Goal: Information Seeking & Learning: Learn about a topic

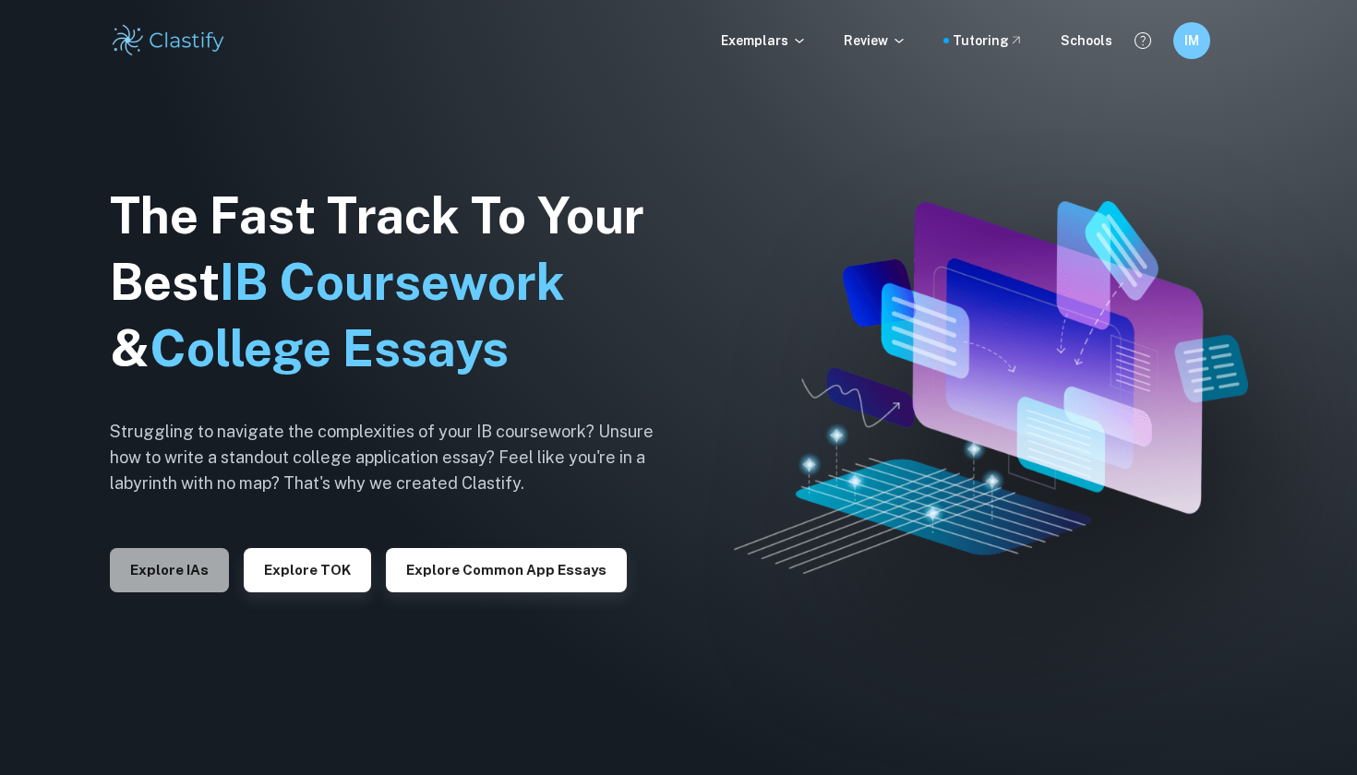
click at [190, 571] on button "Explore IAs" at bounding box center [169, 570] width 119 height 44
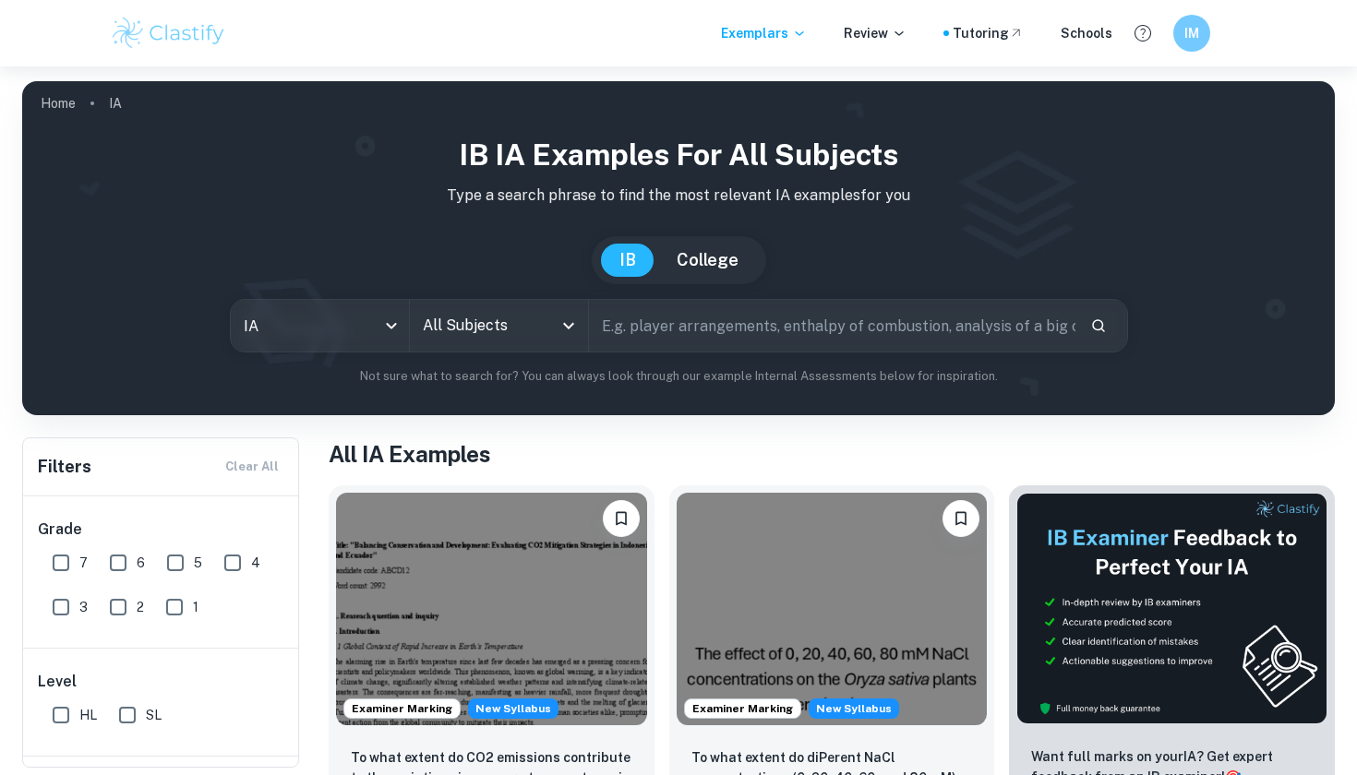
click at [632, 328] on input "text" at bounding box center [832, 326] width 486 height 52
type input "biology"
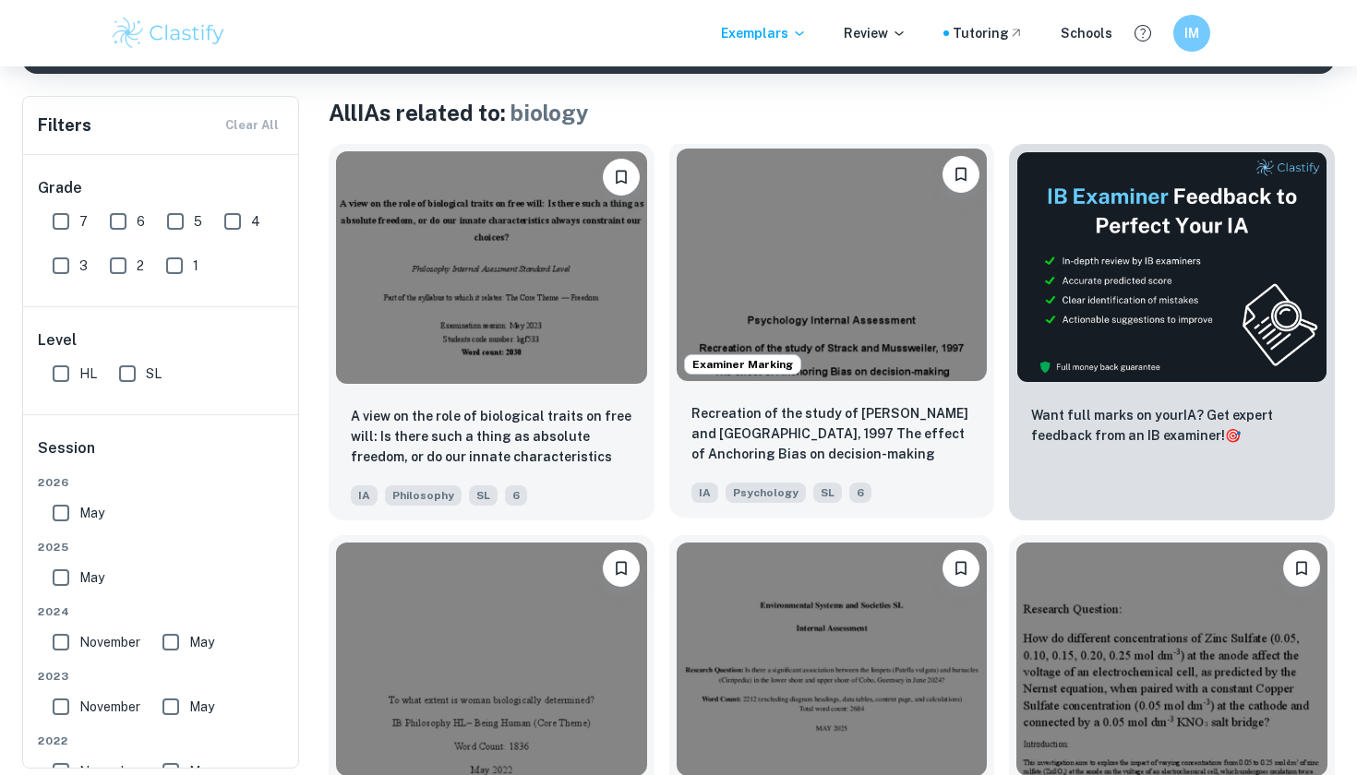
scroll to position [357, 0]
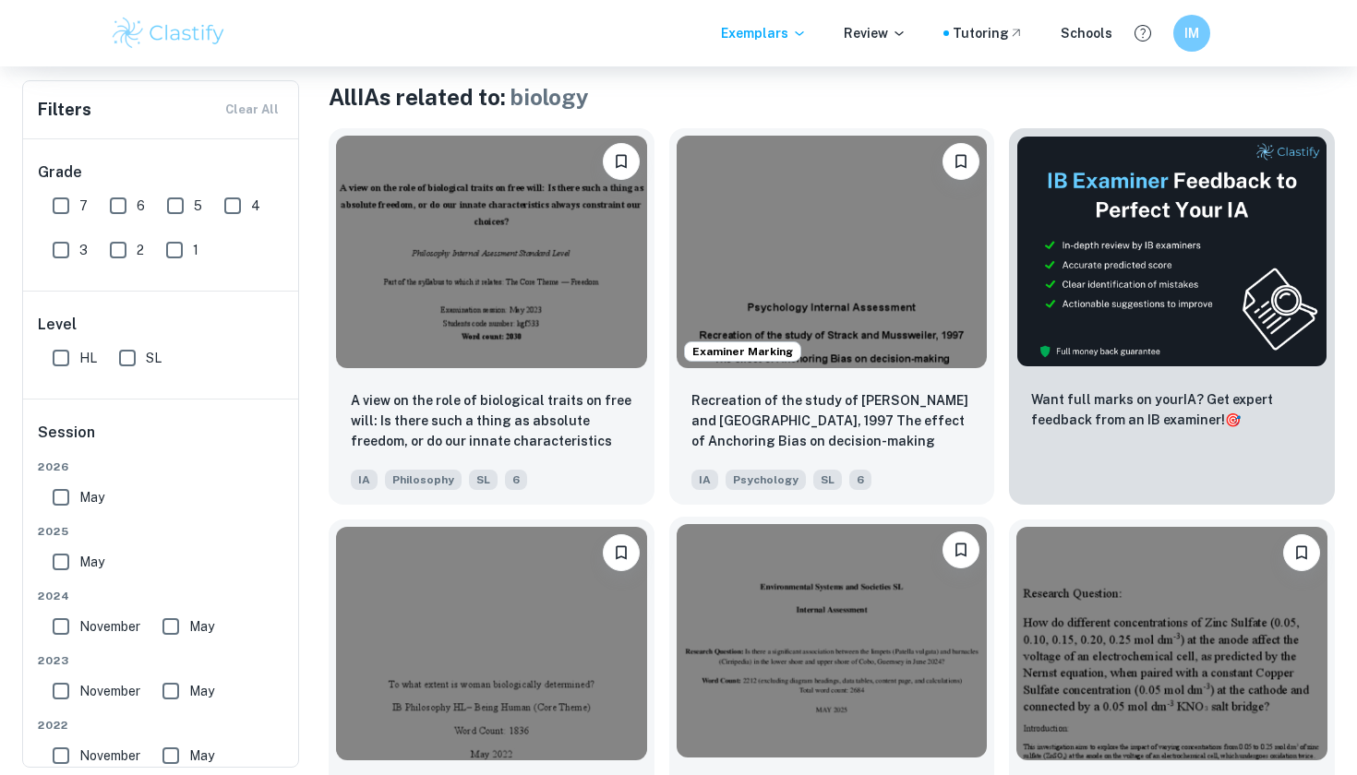
click at [816, 724] on img at bounding box center [831, 640] width 311 height 233
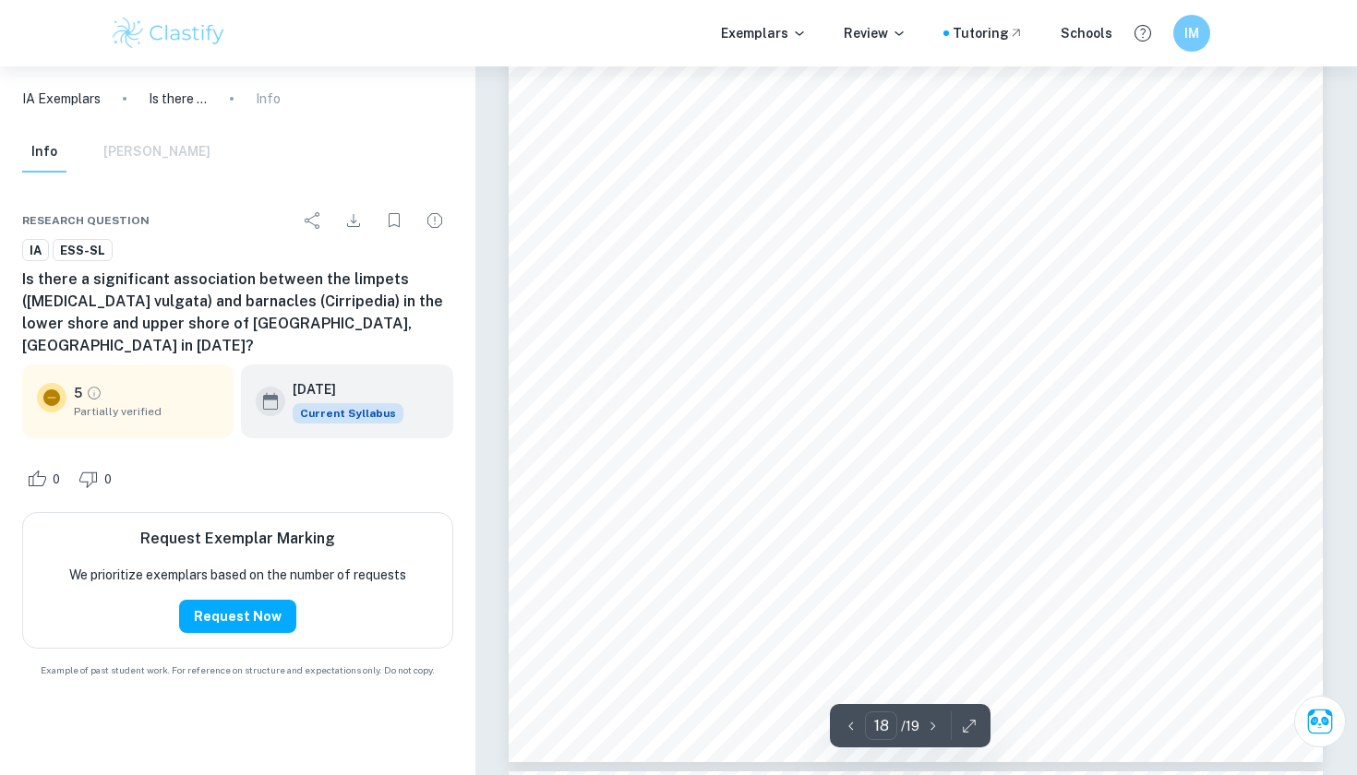
scroll to position [18662, 0]
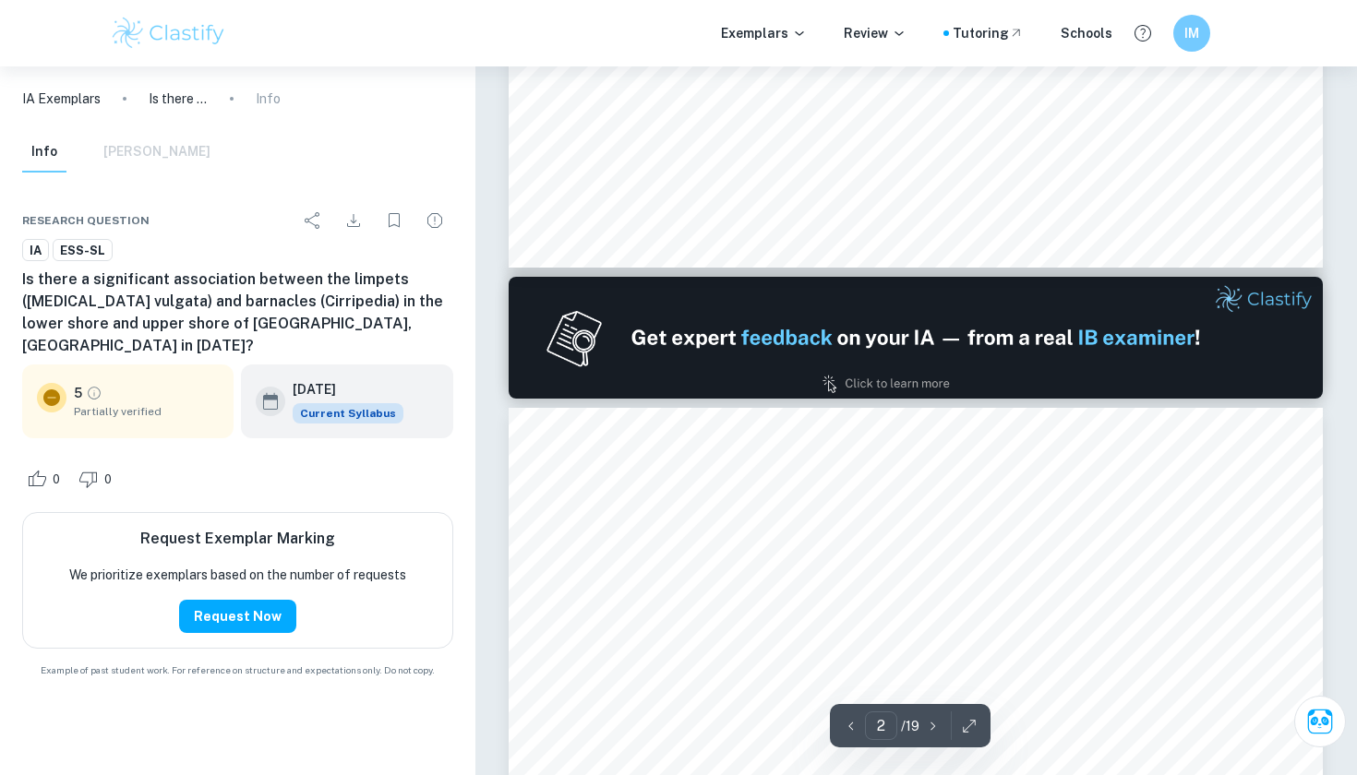
type input "1"
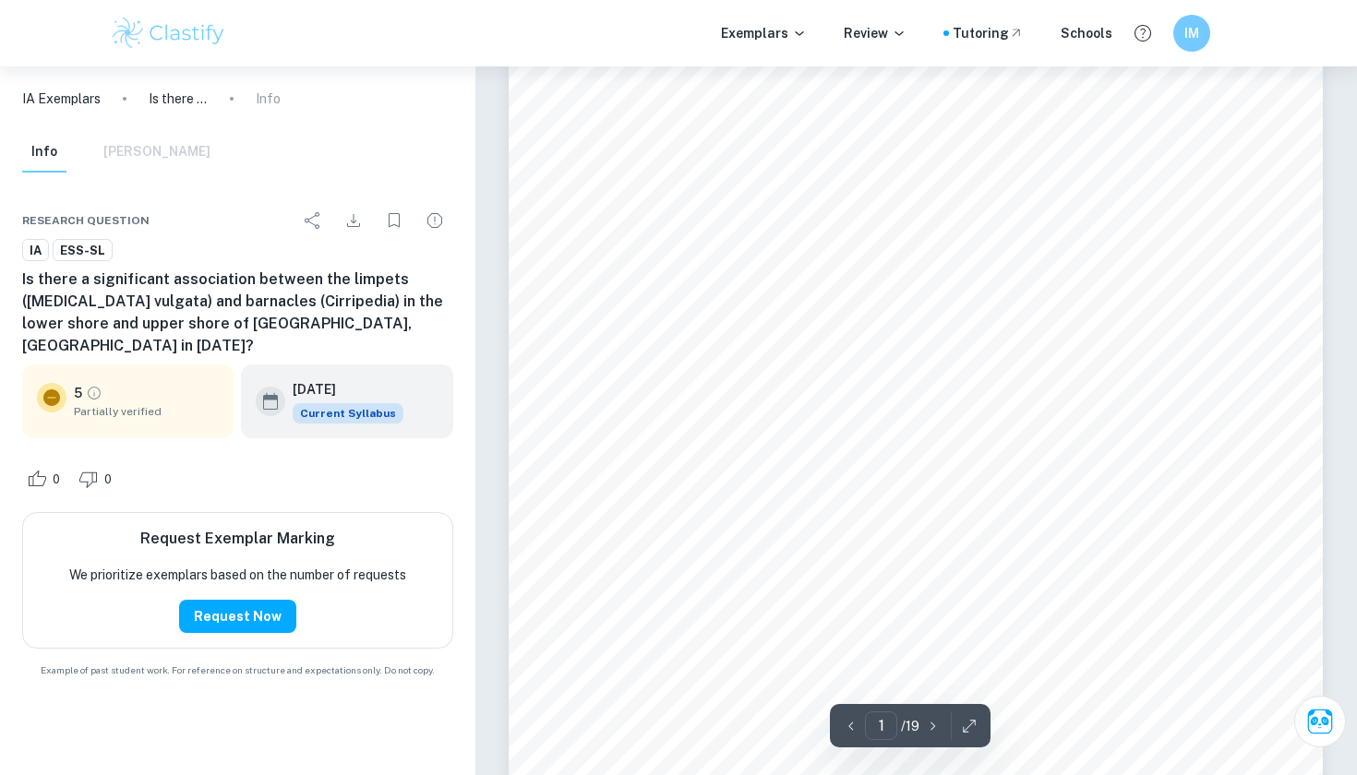
scroll to position [244, 0]
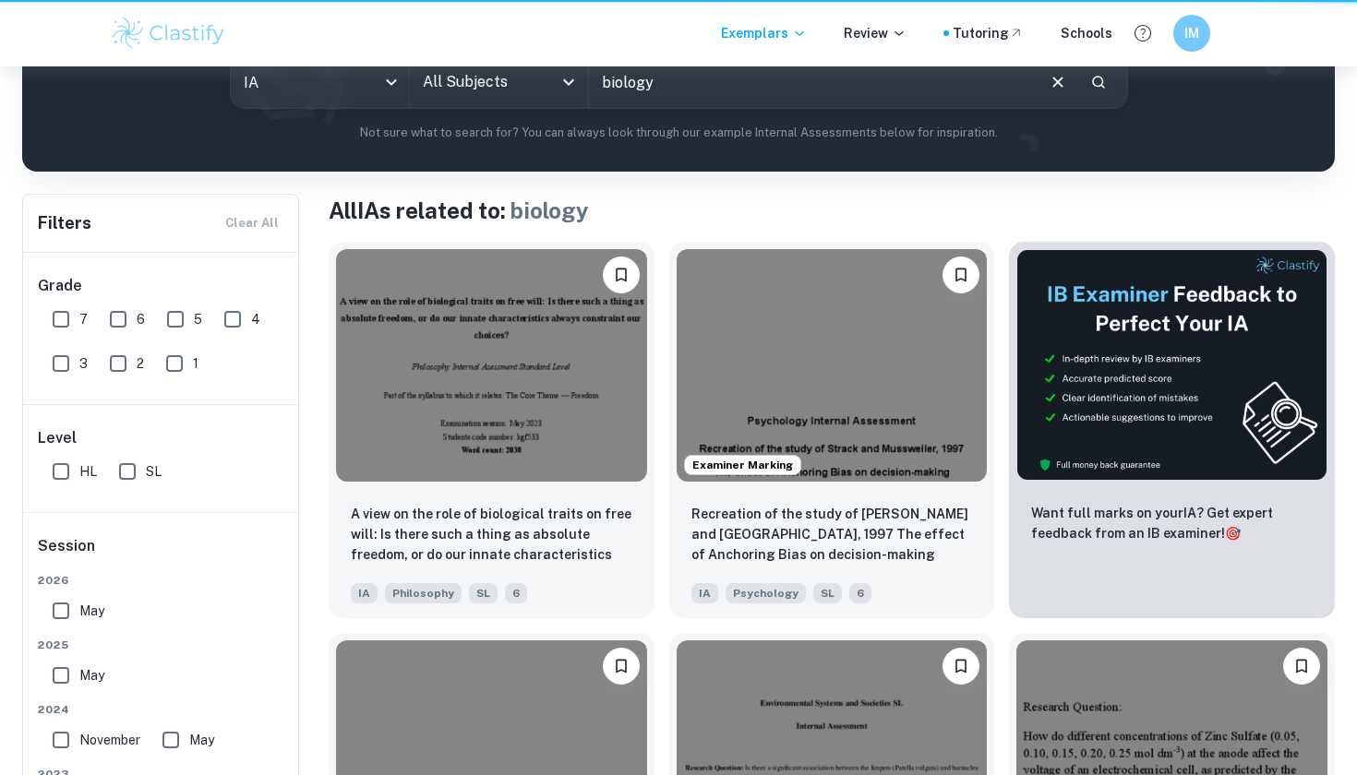
scroll to position [357, 0]
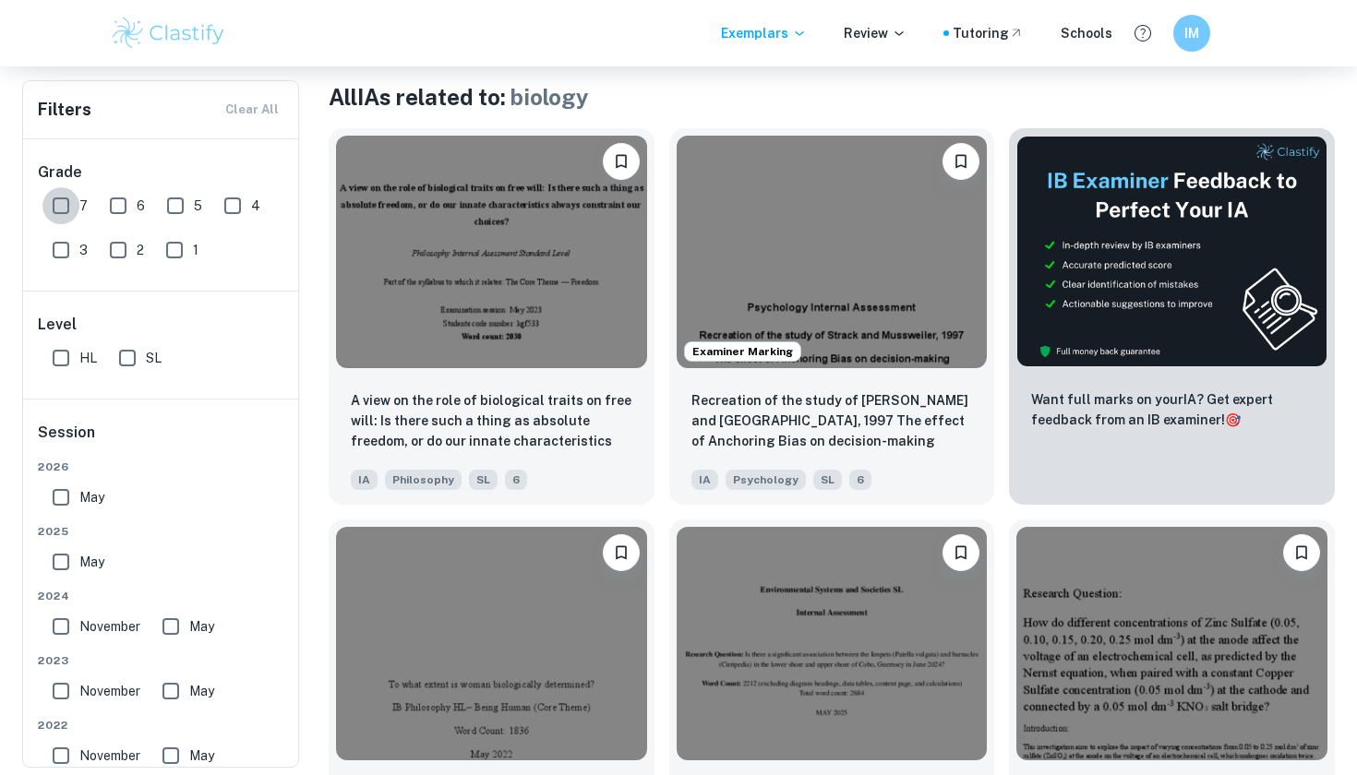
click at [77, 203] on input "7" at bounding box center [60, 205] width 37 height 37
checkbox input "true"
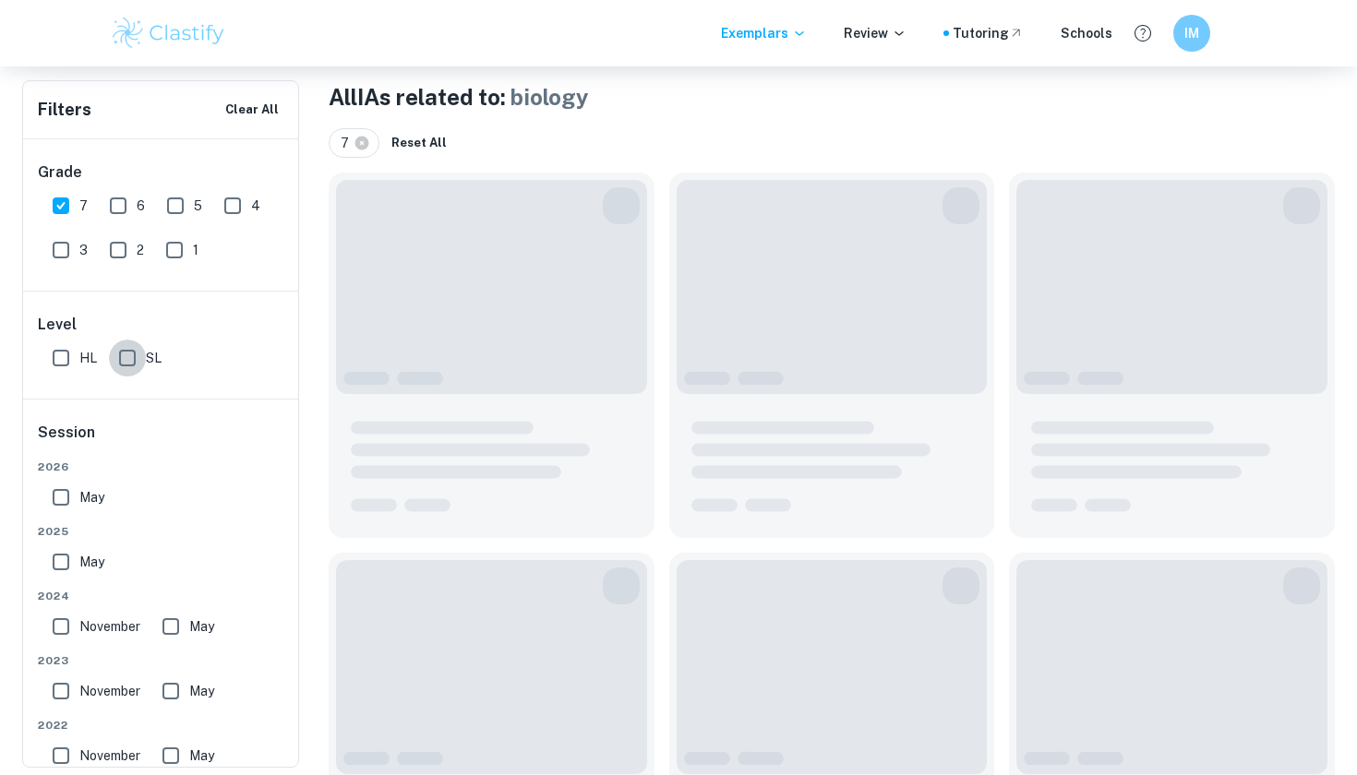
click at [134, 361] on input "SL" at bounding box center [127, 358] width 37 height 37
checkbox input "true"
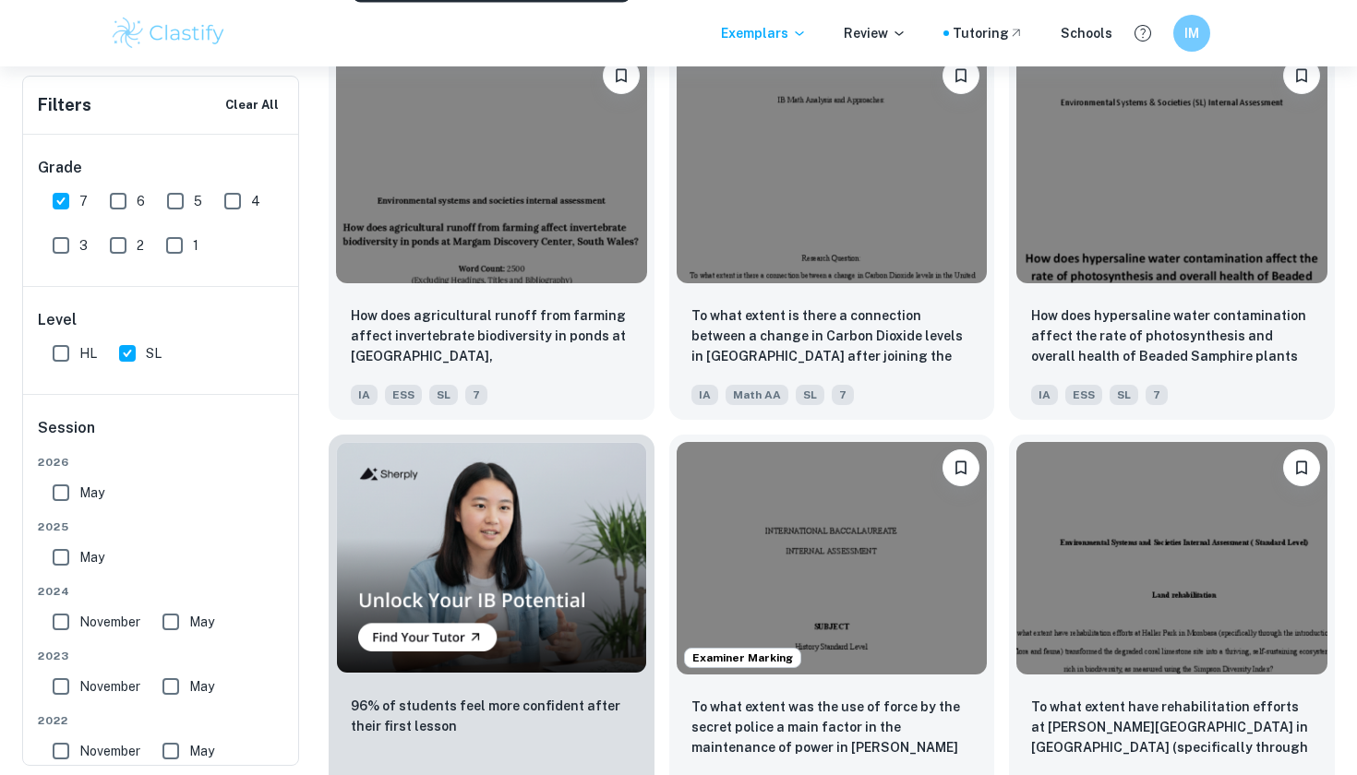
scroll to position [880, 0]
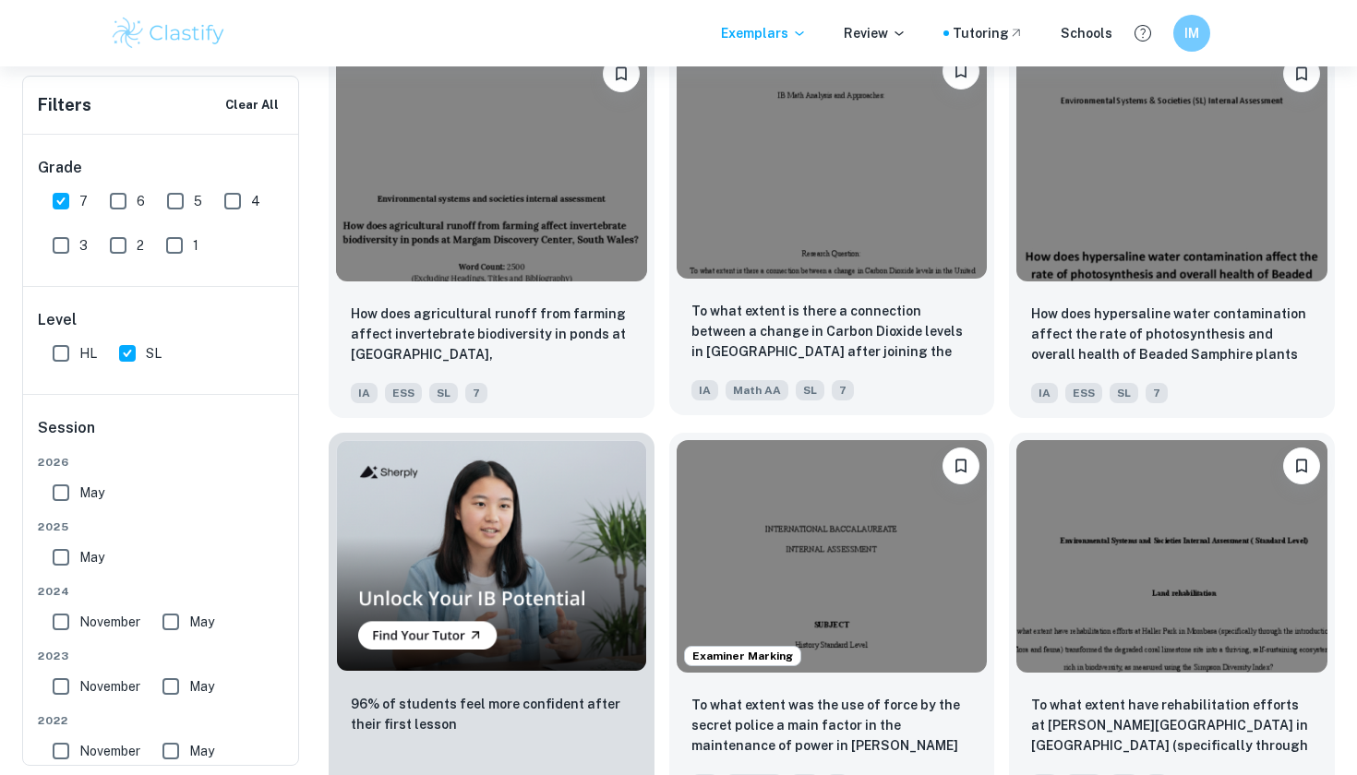
click at [764, 210] on img at bounding box center [831, 161] width 311 height 233
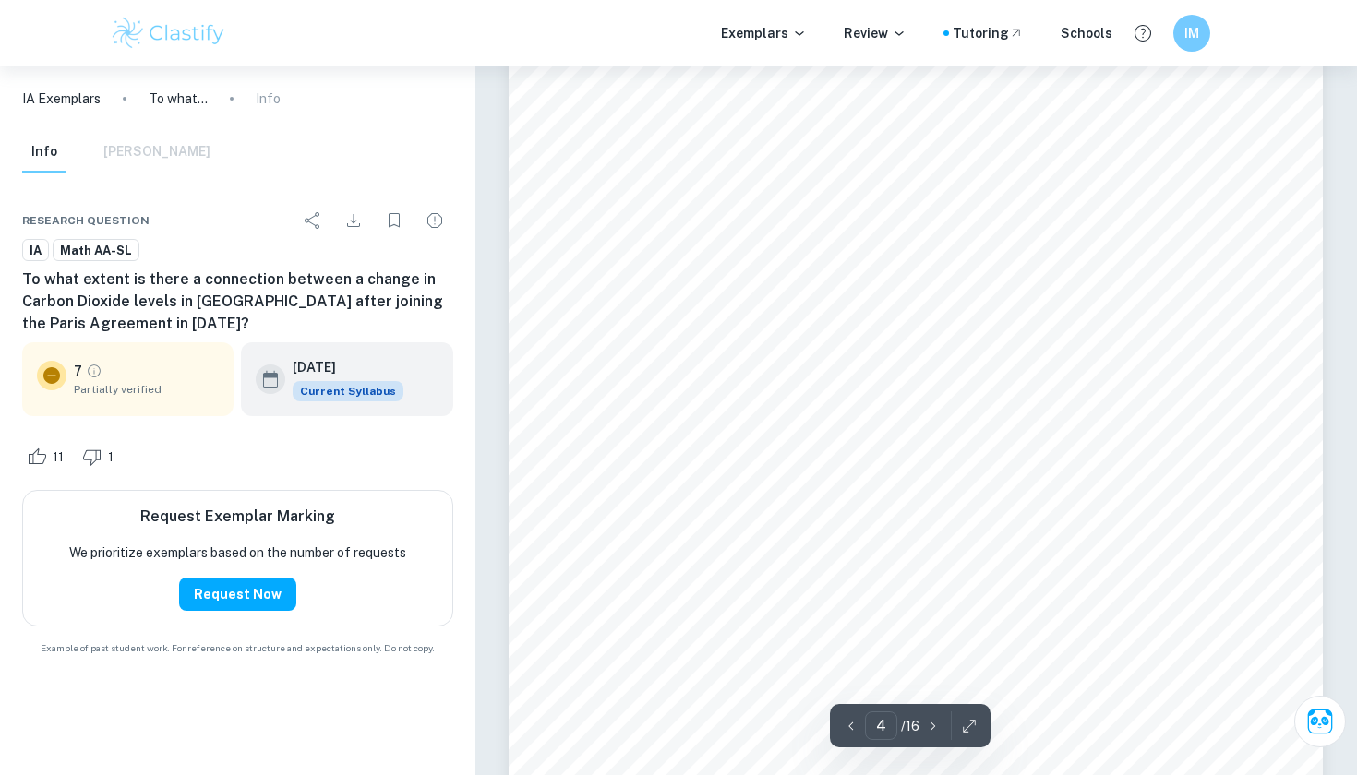
scroll to position [3610, 0]
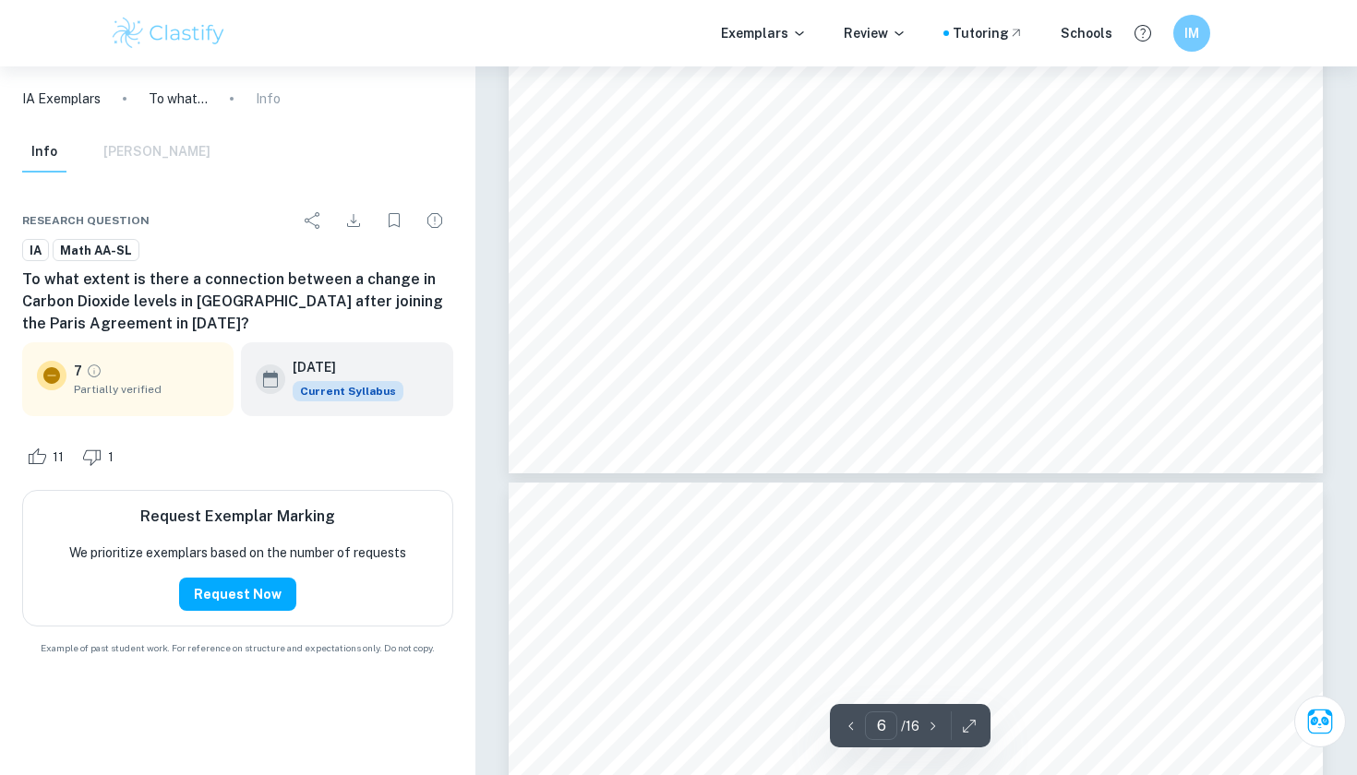
type input "7"
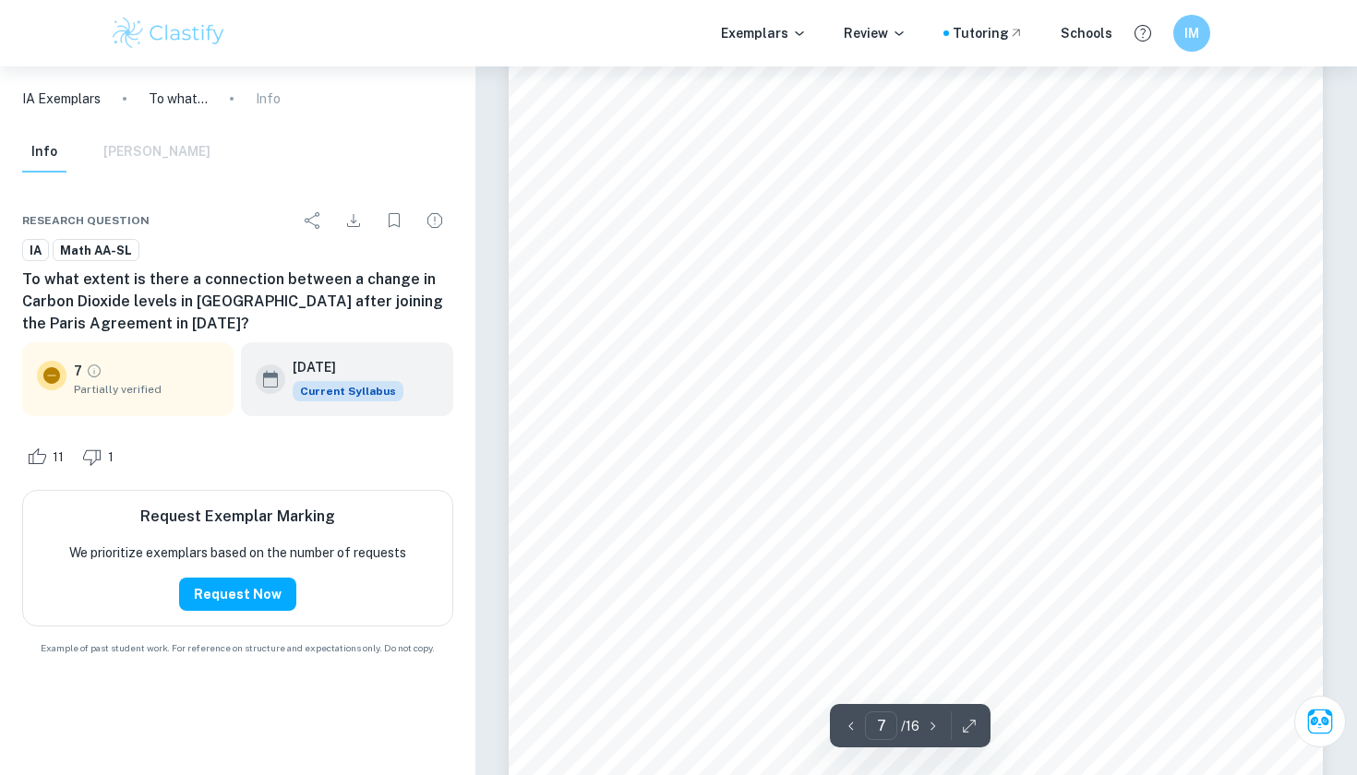
scroll to position [6737, 0]
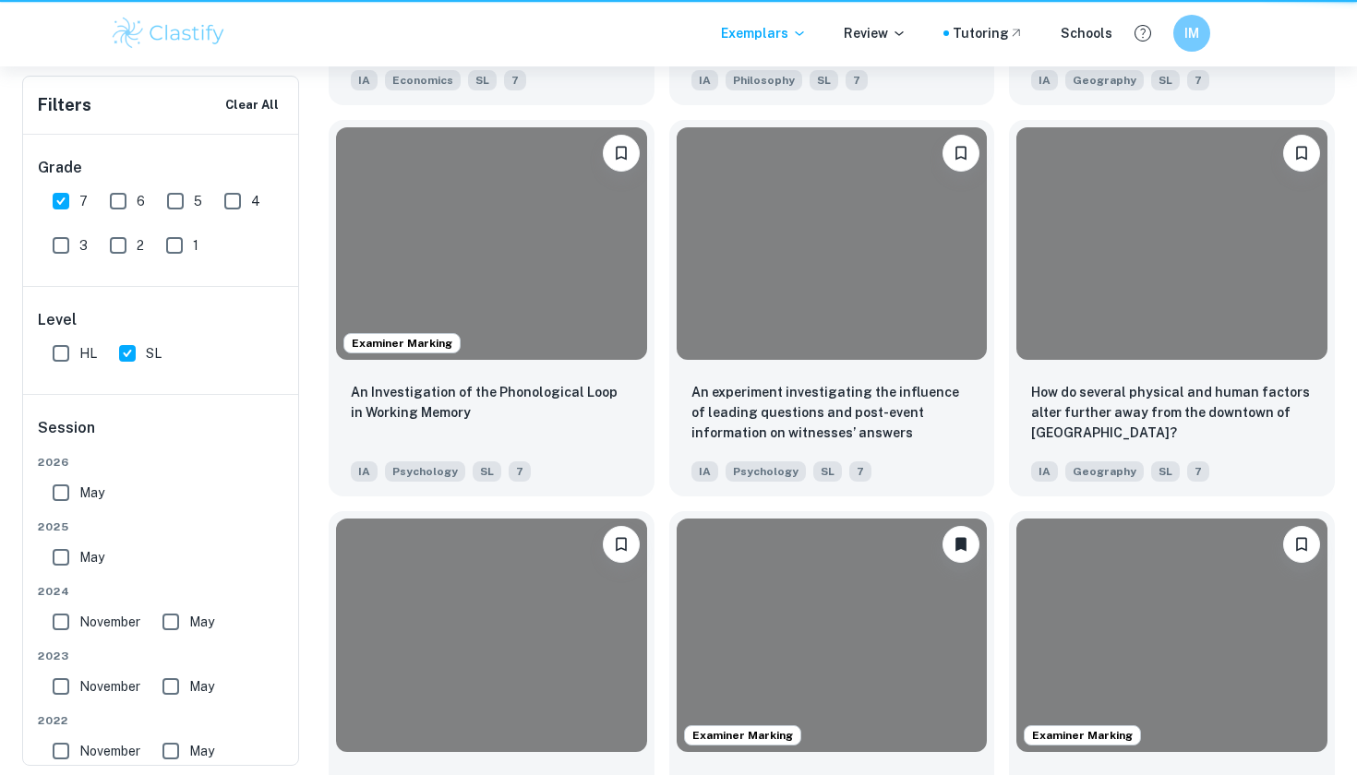
scroll to position [880, 0]
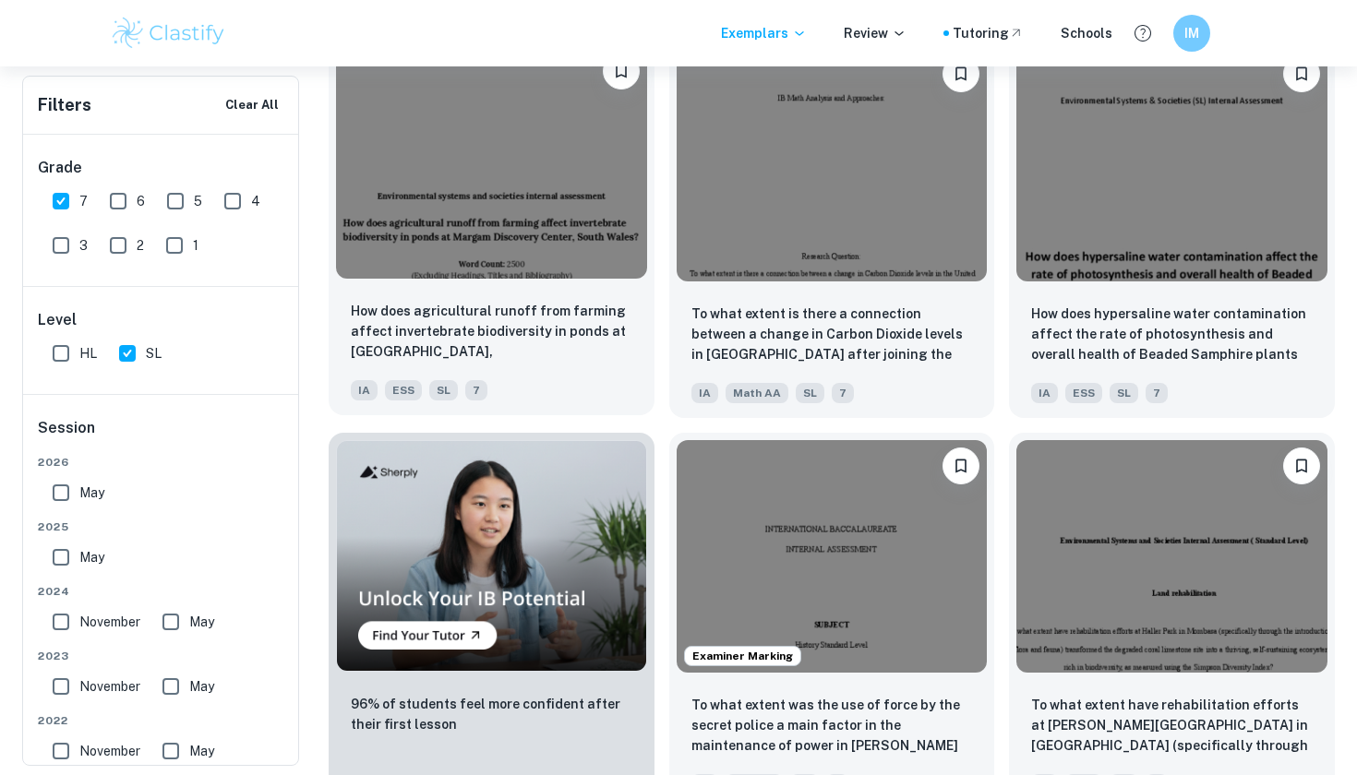
click at [432, 231] on img at bounding box center [491, 161] width 311 height 233
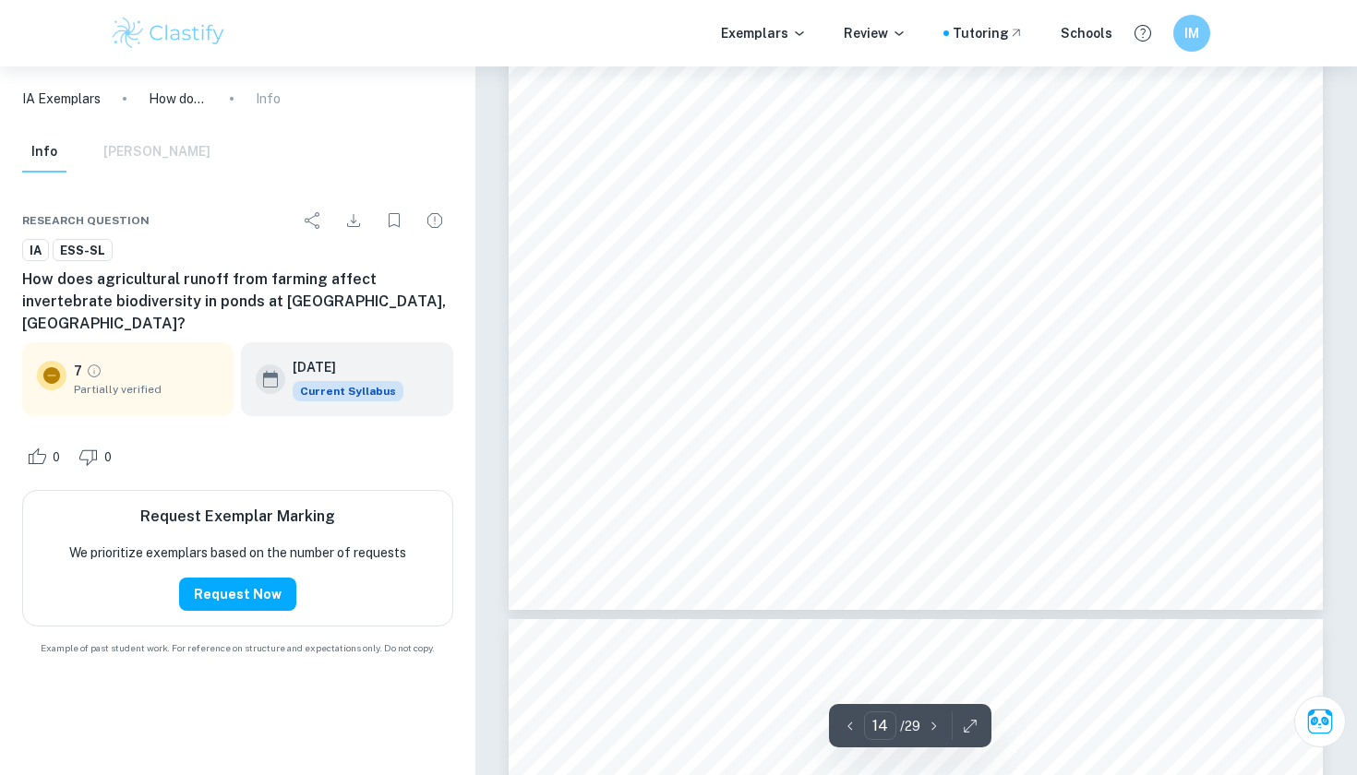
type input "15"
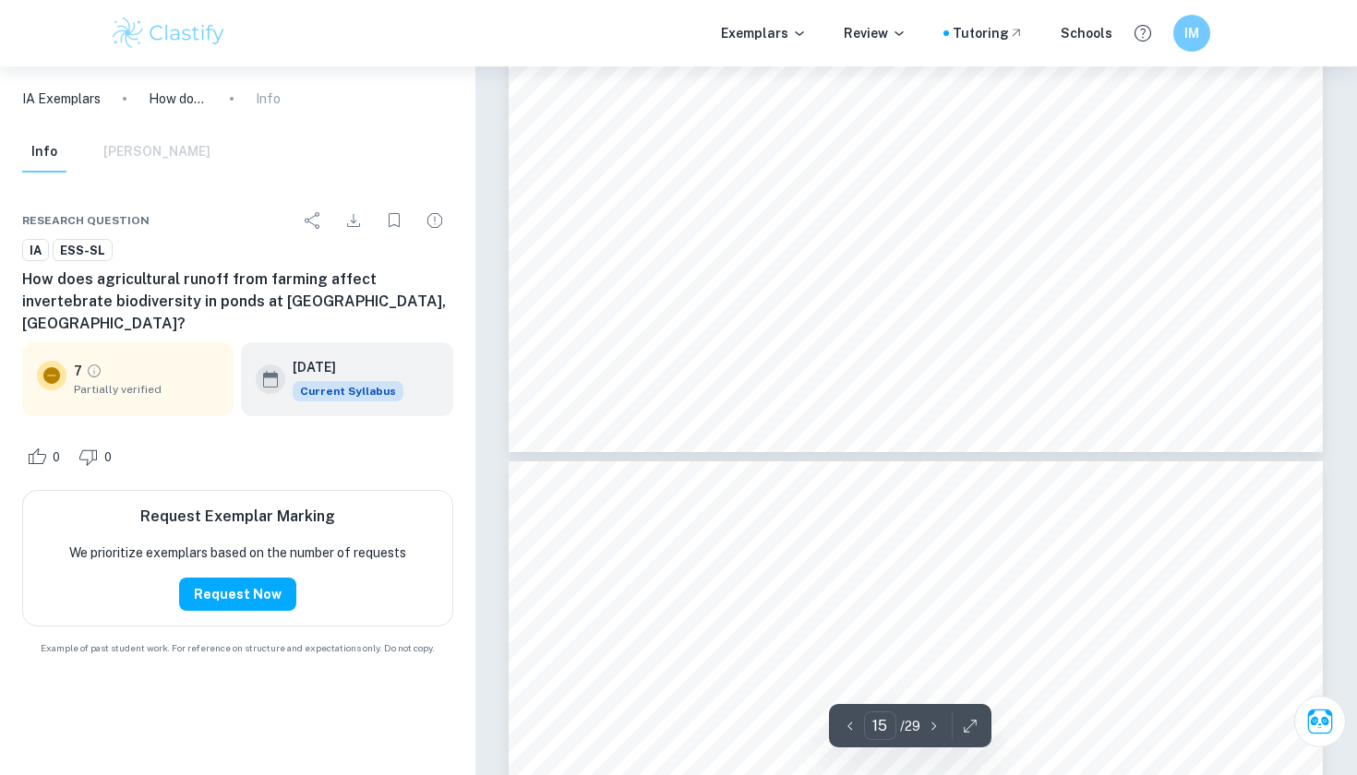
scroll to position [15691, 0]
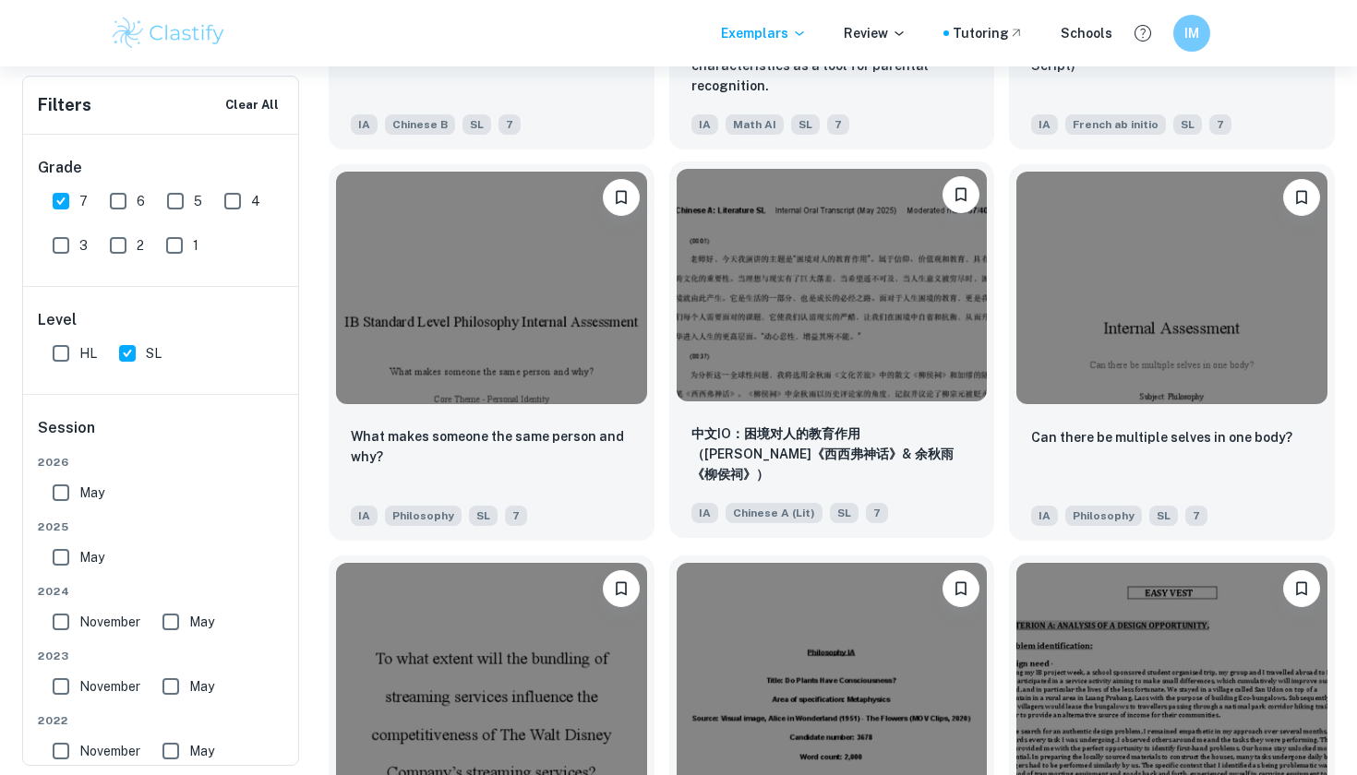
scroll to position [1946, 0]
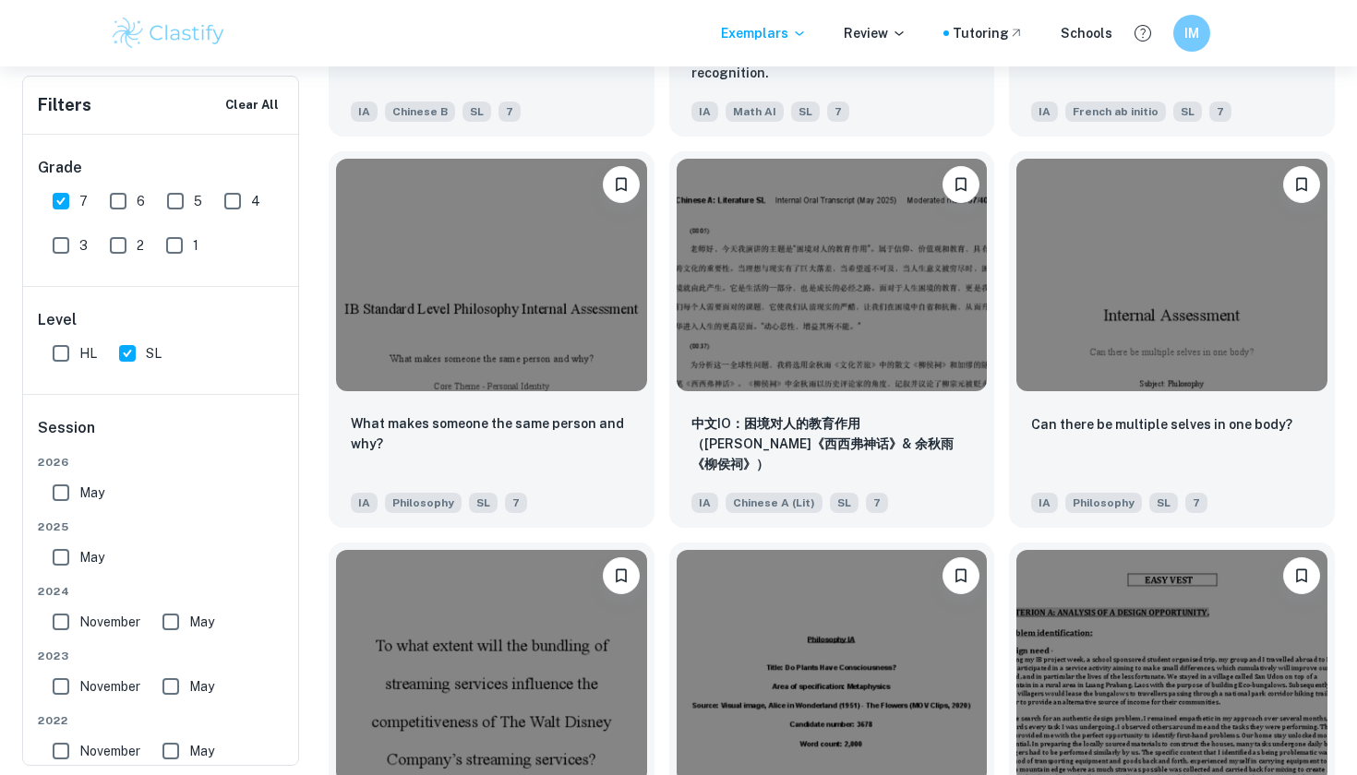
click at [175, 626] on input "May" at bounding box center [170, 622] width 37 height 37
checkbox input "true"
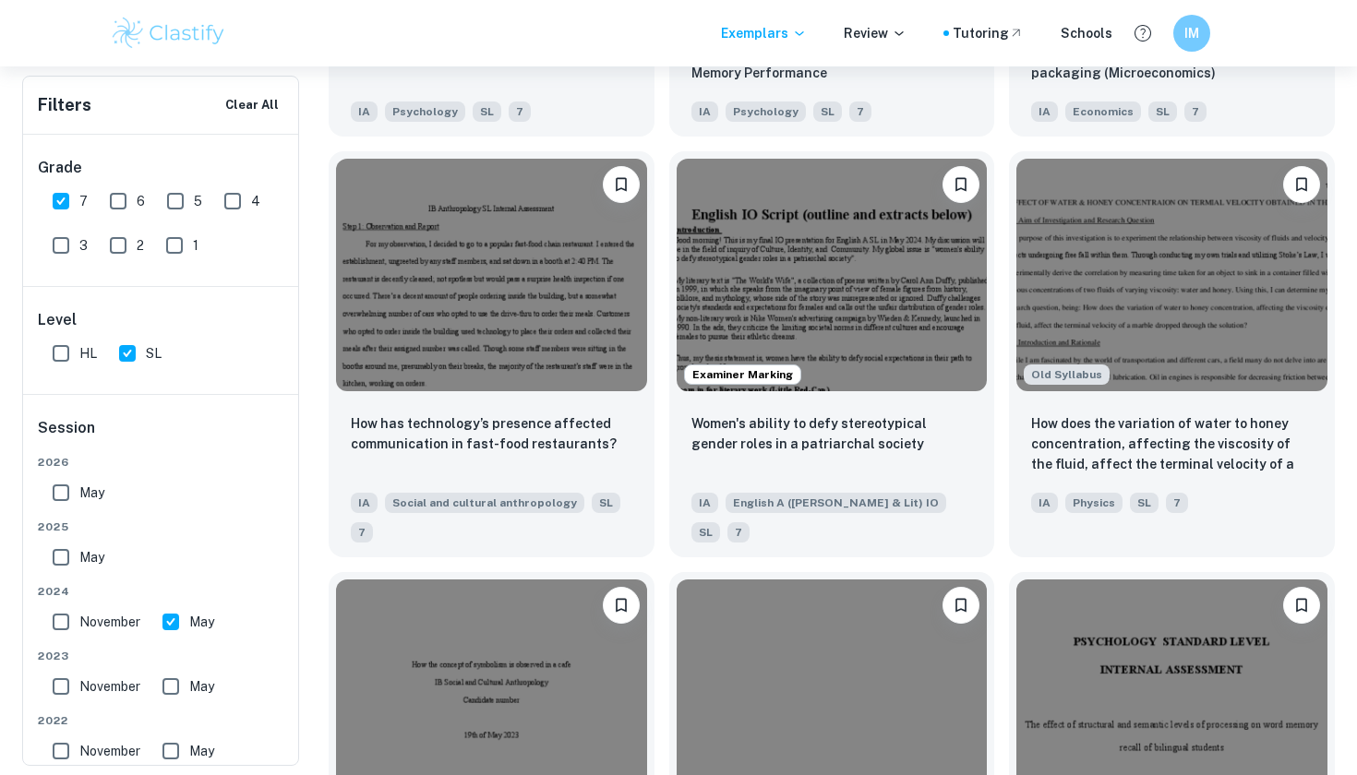
click at [111, 620] on span "November" at bounding box center [109, 622] width 61 height 20
click at [79, 620] on input "November" at bounding box center [60, 622] width 37 height 37
checkbox input "true"
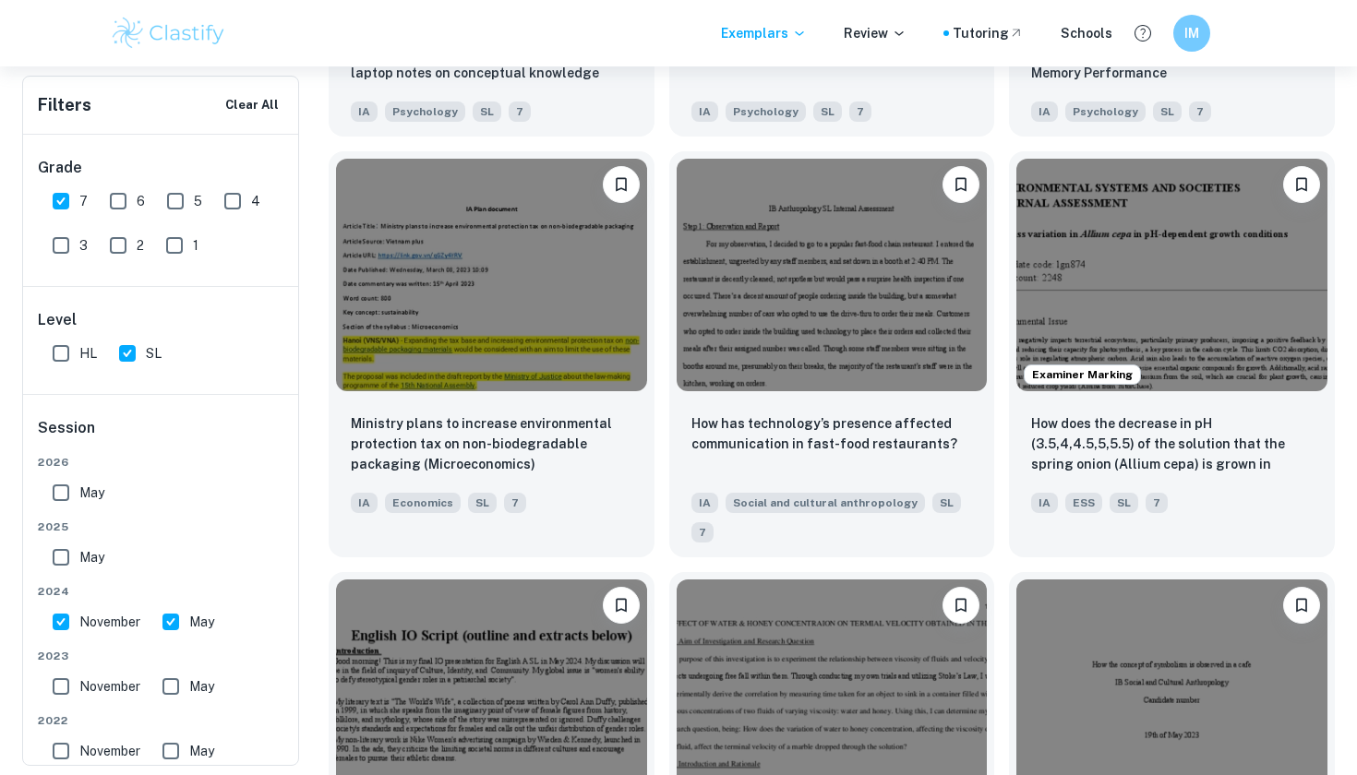
click at [169, 625] on input "May" at bounding box center [170, 622] width 37 height 37
checkbox input "false"
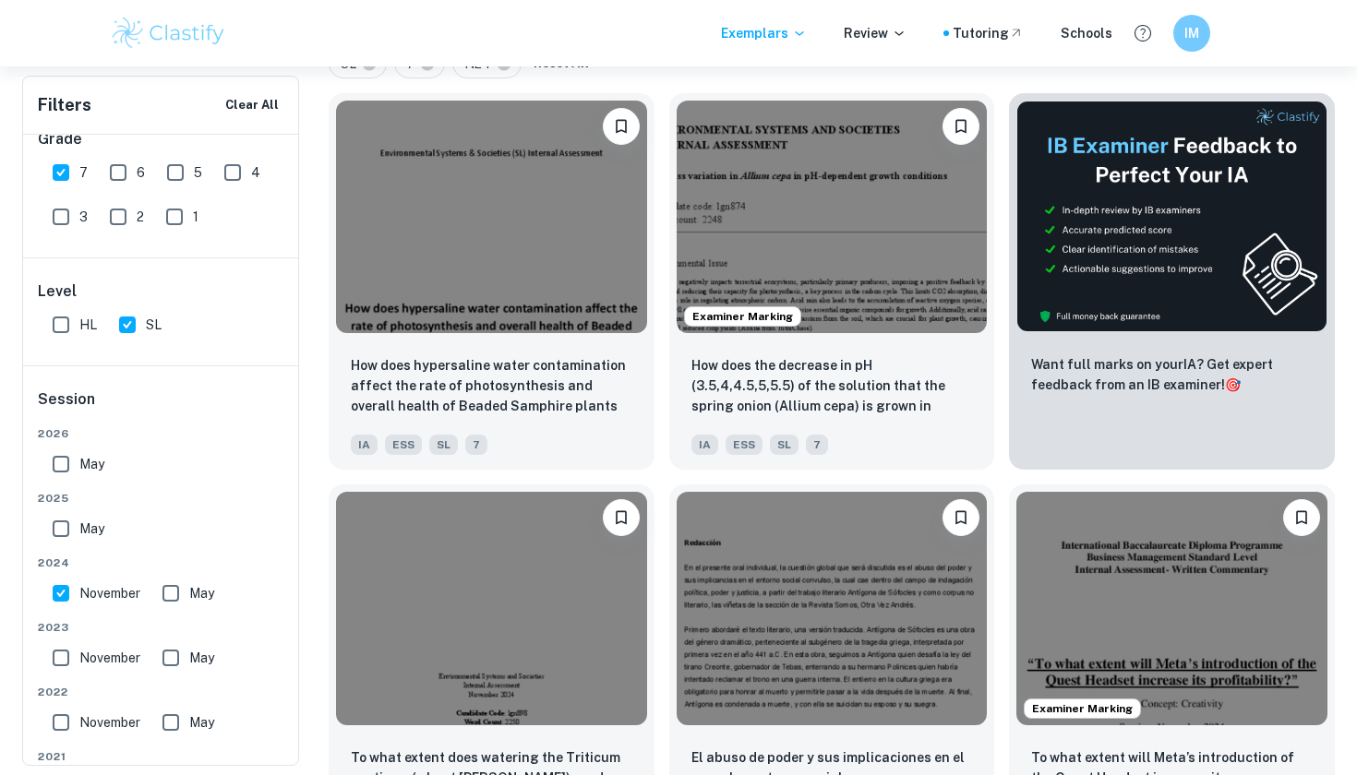
scroll to position [599, 0]
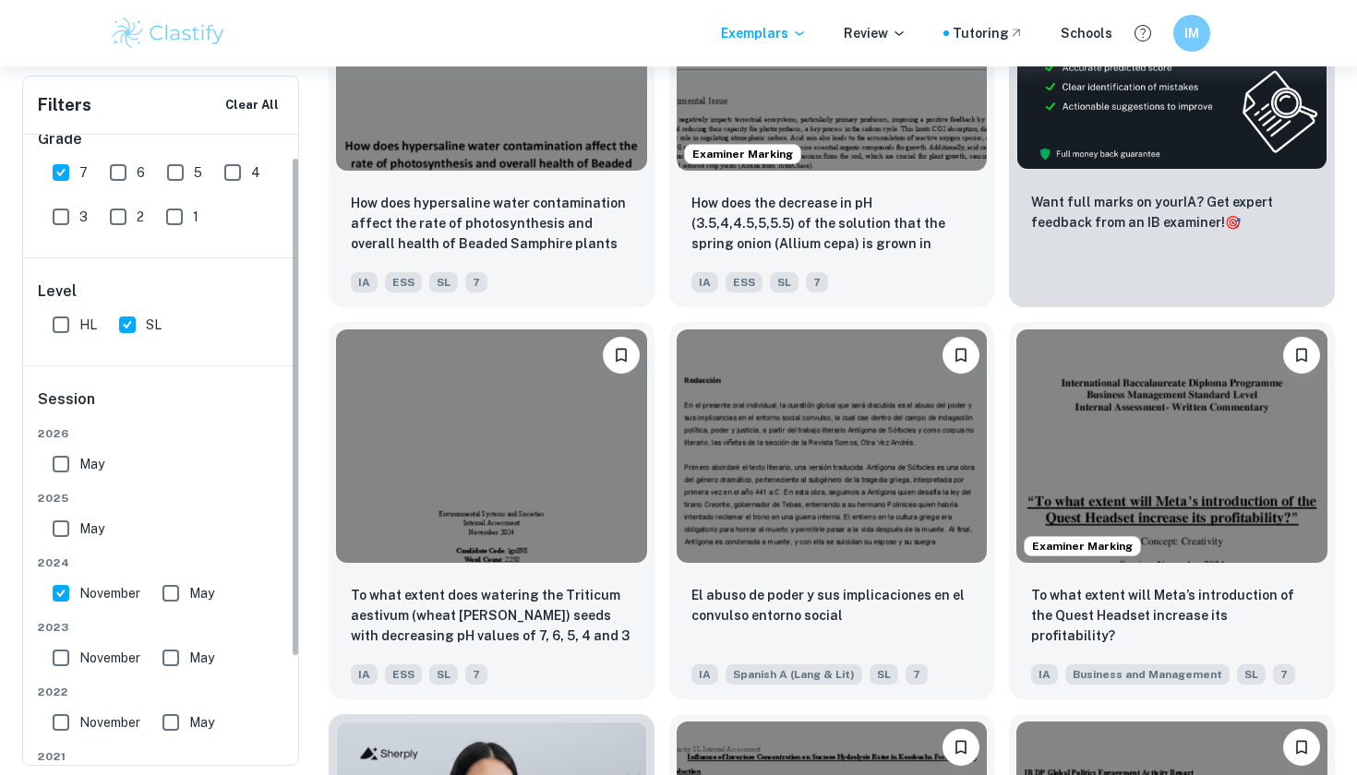
click at [97, 597] on span "November" at bounding box center [109, 593] width 61 height 20
click at [79, 597] on input "November" at bounding box center [60, 593] width 37 height 37
checkbox input "false"
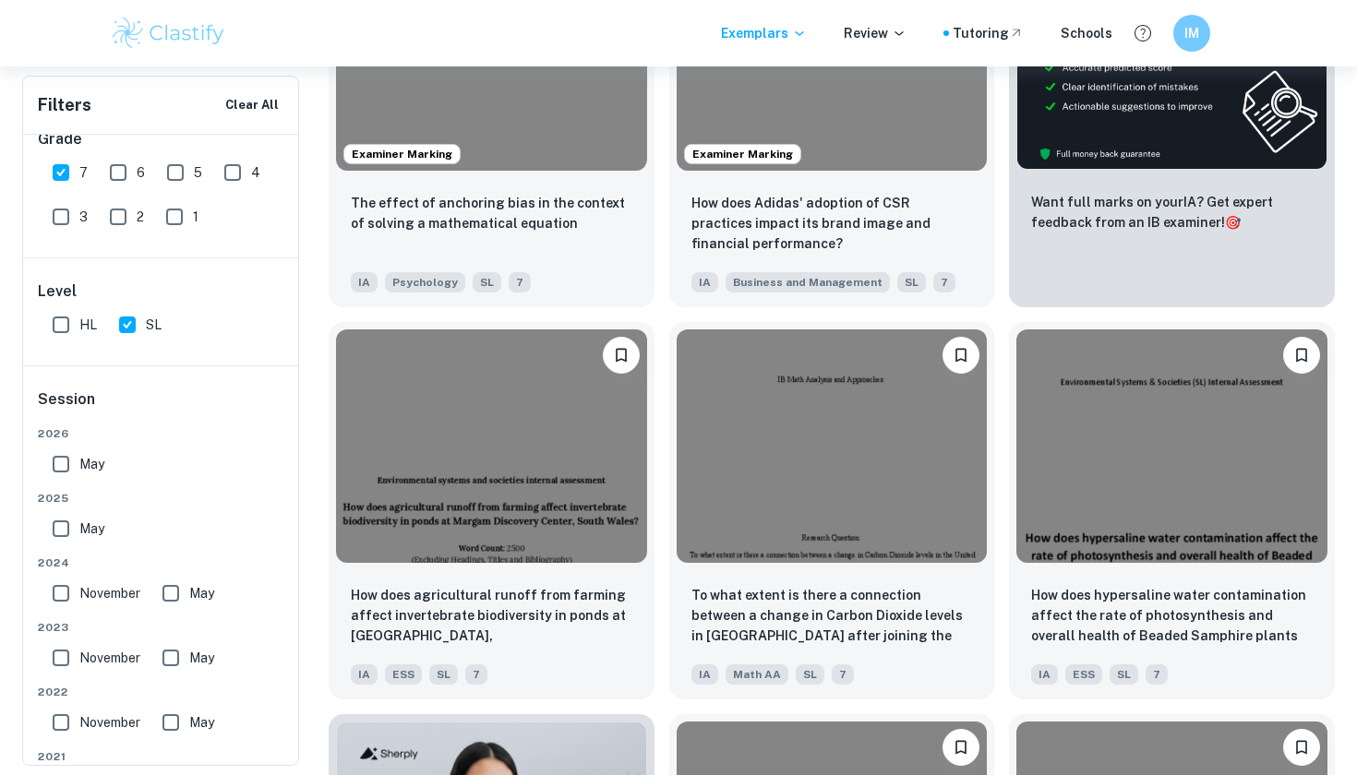
click at [78, 663] on input "November" at bounding box center [60, 658] width 37 height 37
checkbox input "true"
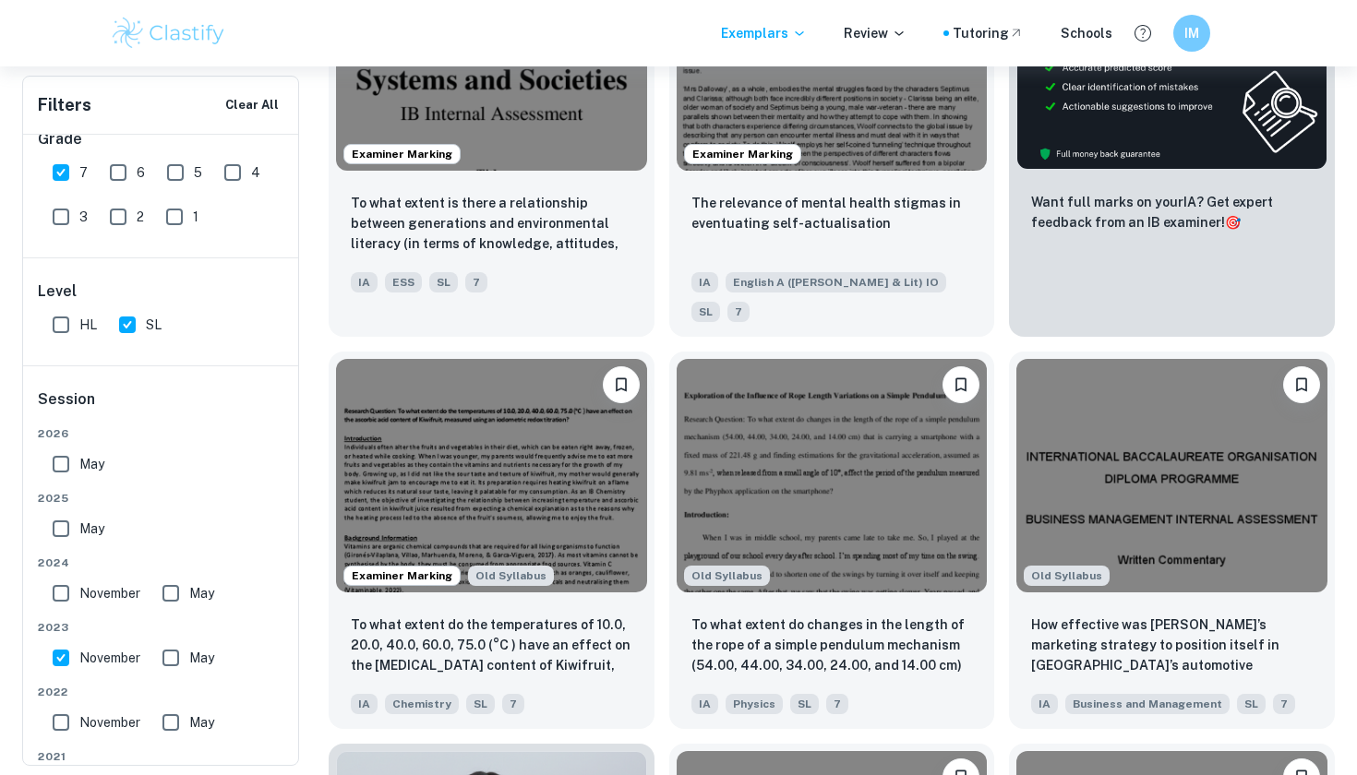
click at [161, 653] on input "May" at bounding box center [170, 658] width 37 height 37
checkbox input "true"
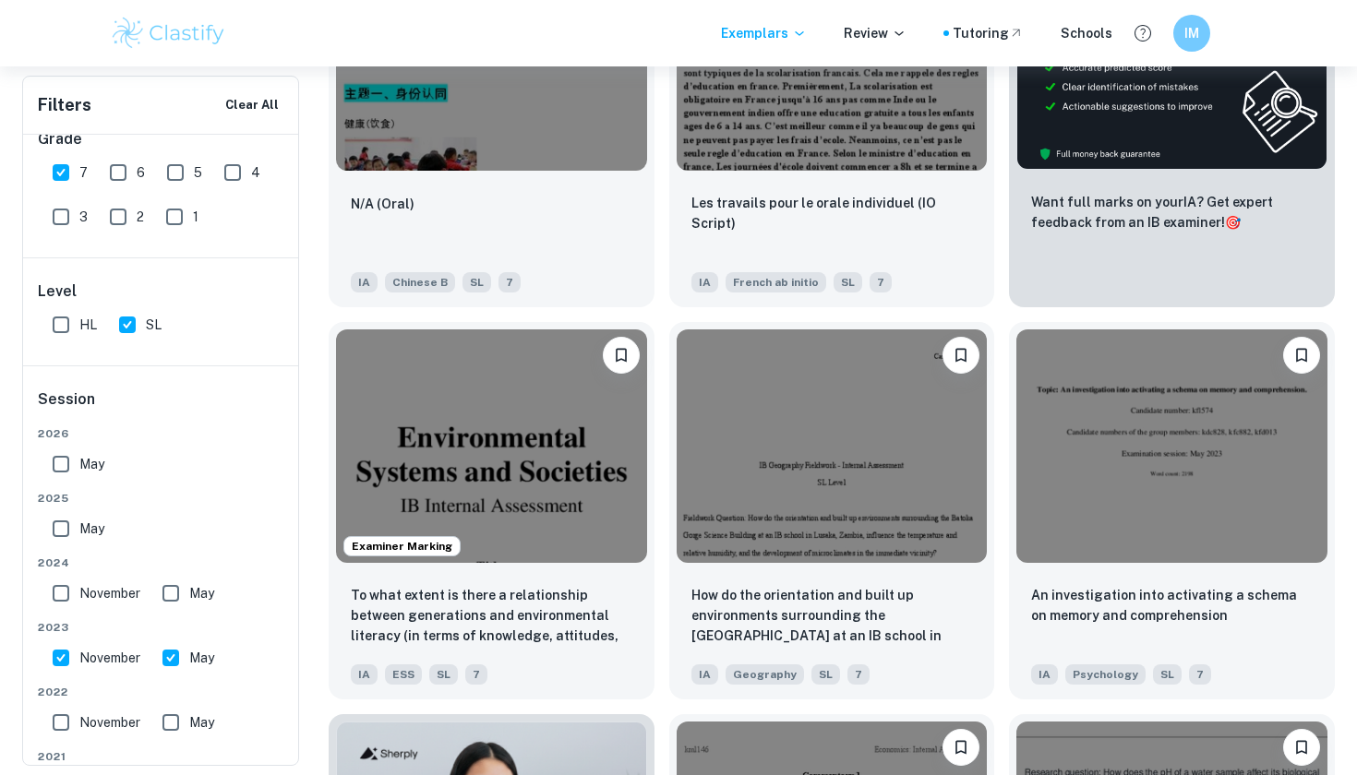
click at [80, 659] on span "November" at bounding box center [109, 658] width 61 height 20
click at [79, 659] on input "November" at bounding box center [60, 658] width 37 height 37
checkbox input "false"
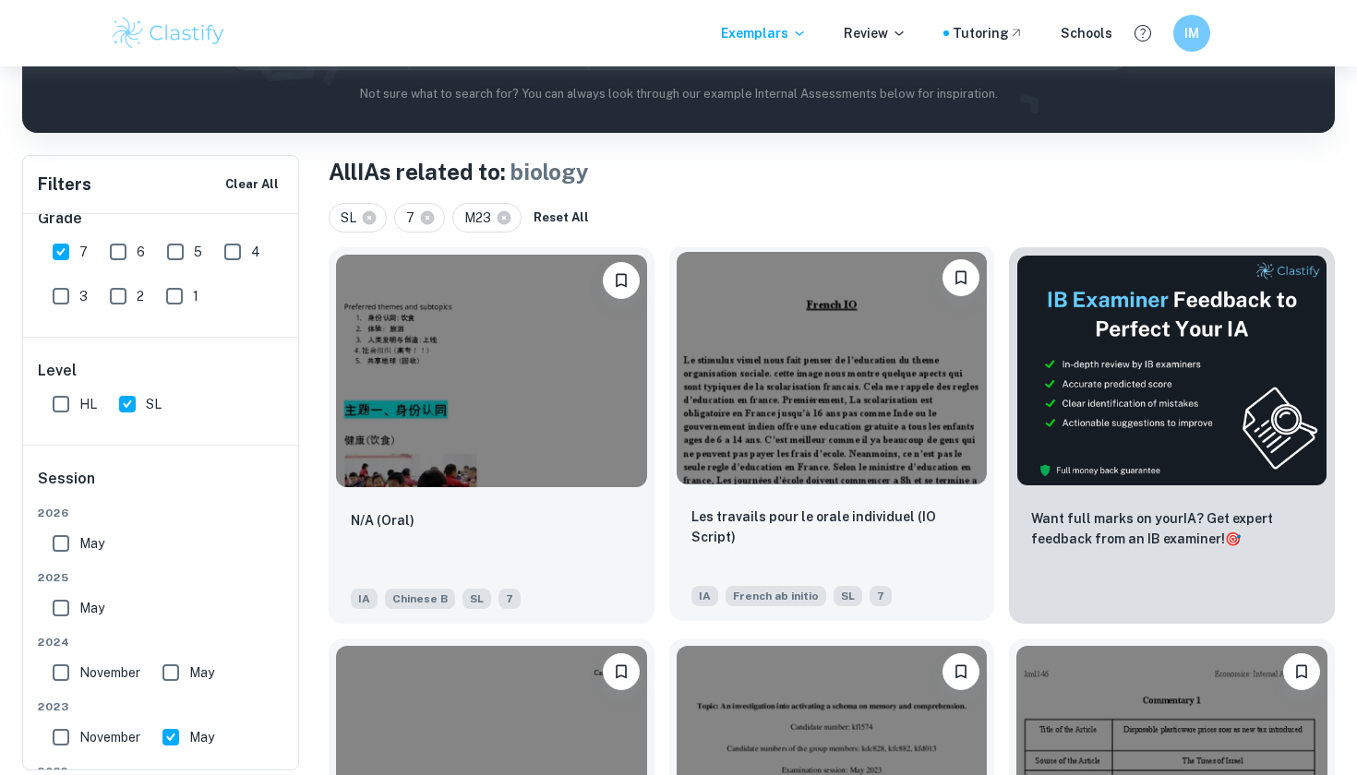
scroll to position [449, 0]
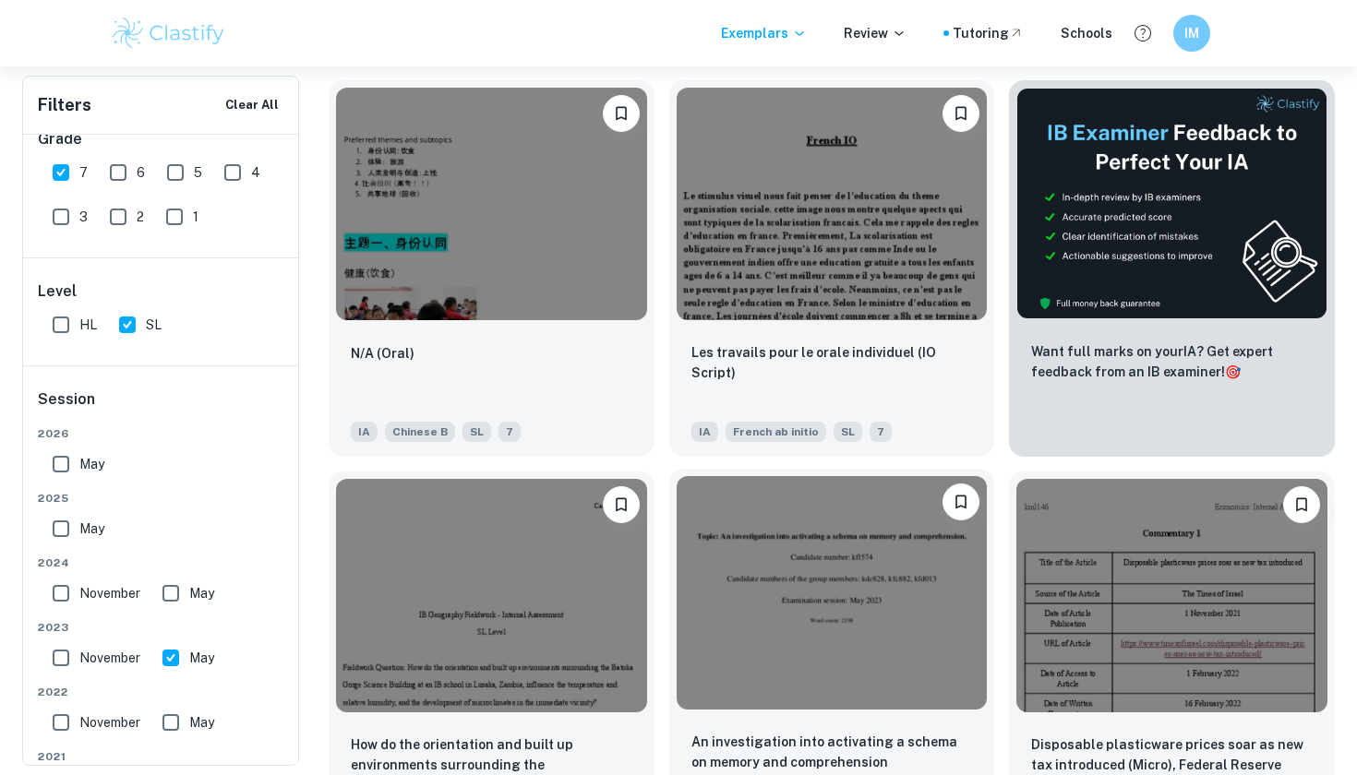
click at [768, 600] on img at bounding box center [831, 592] width 311 height 233
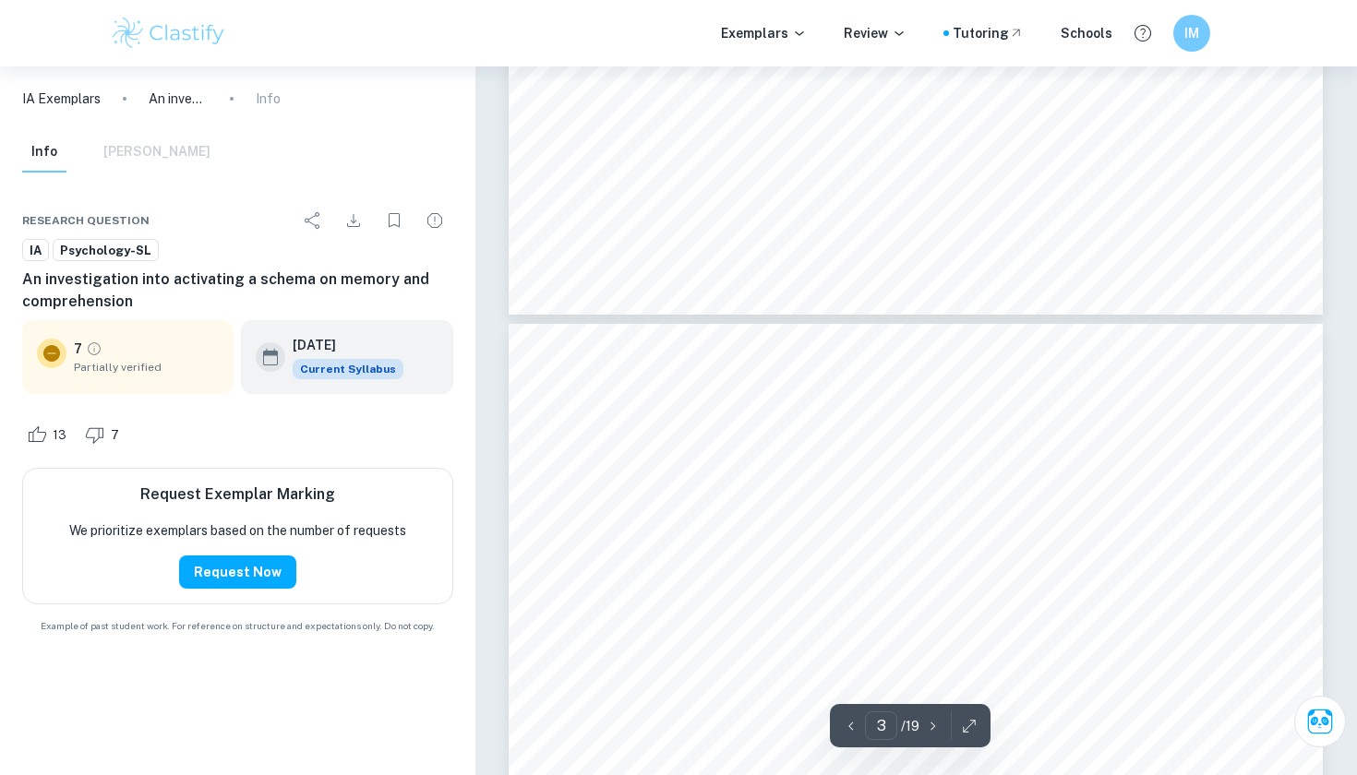
type input "2"
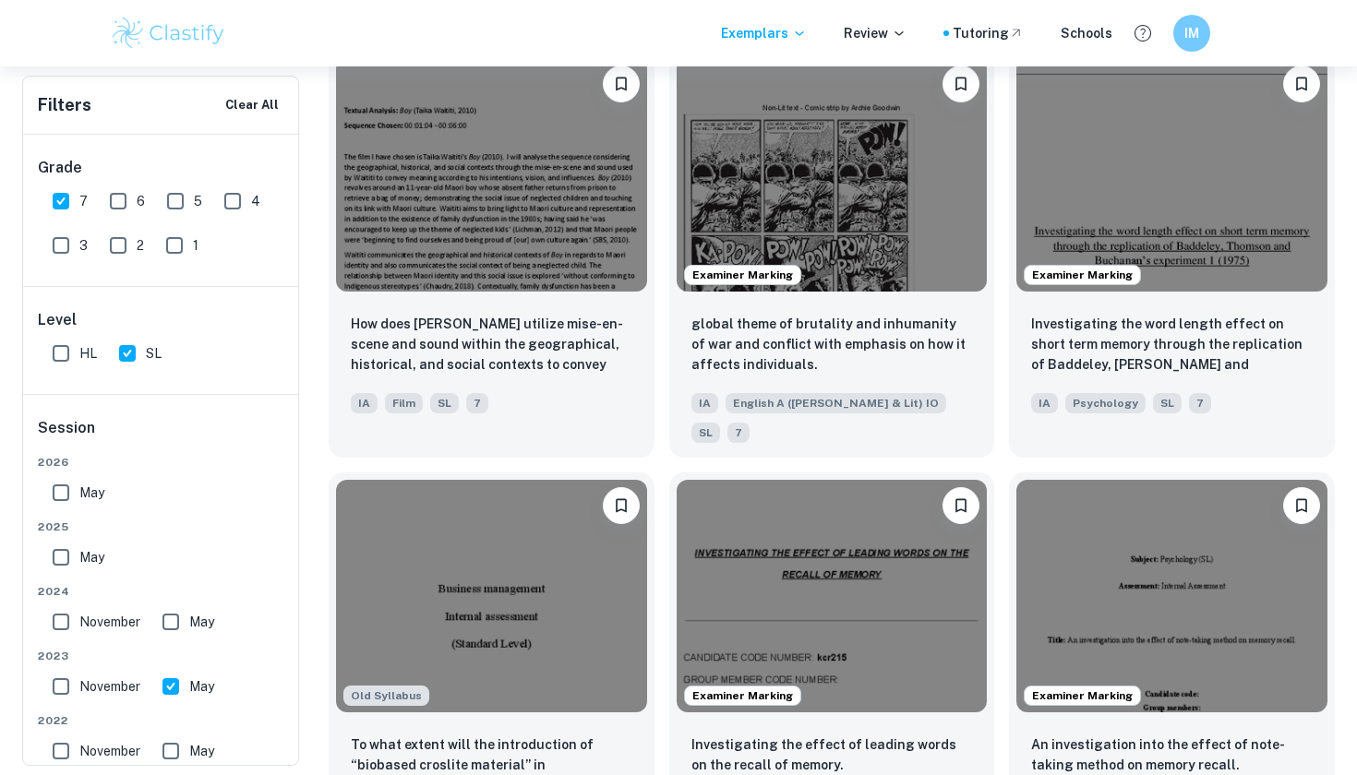
scroll to position [2504, 0]
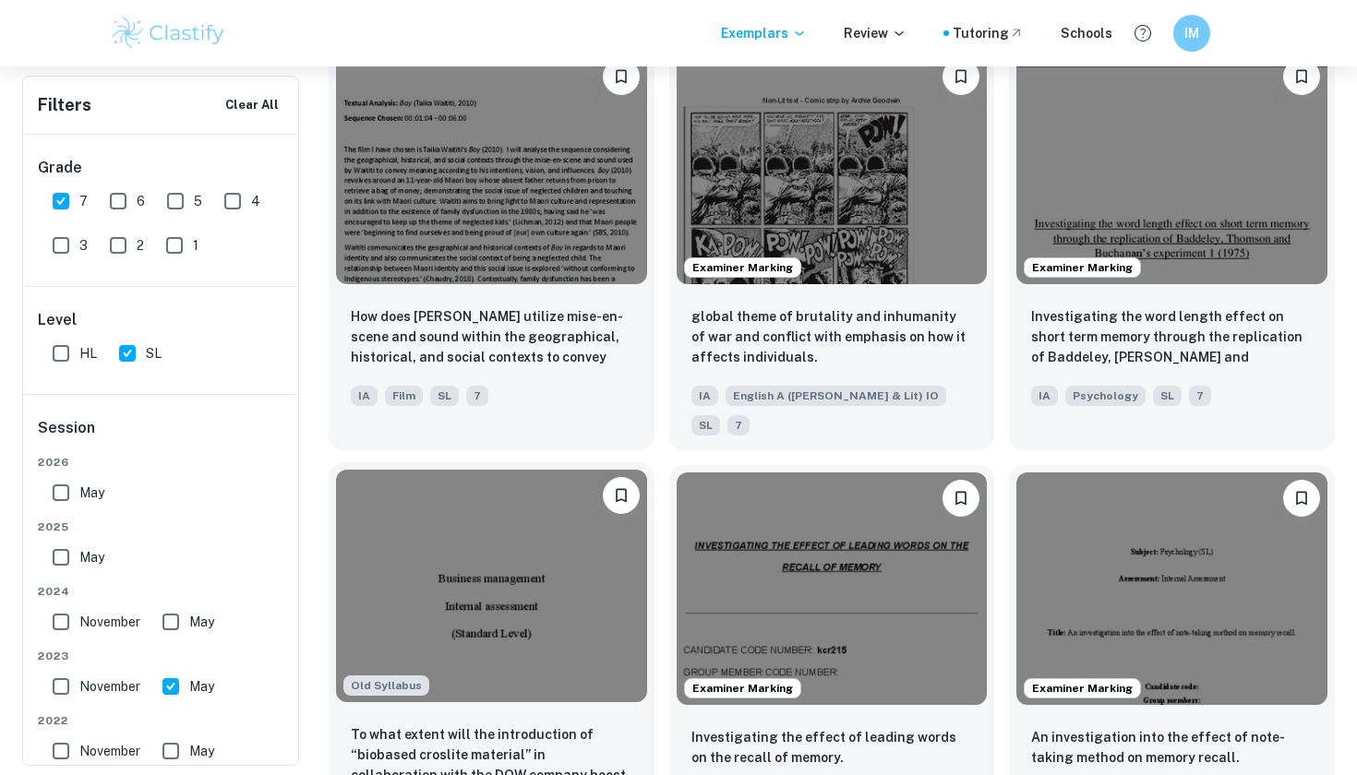
click at [593, 514] on img at bounding box center [491, 586] width 311 height 233
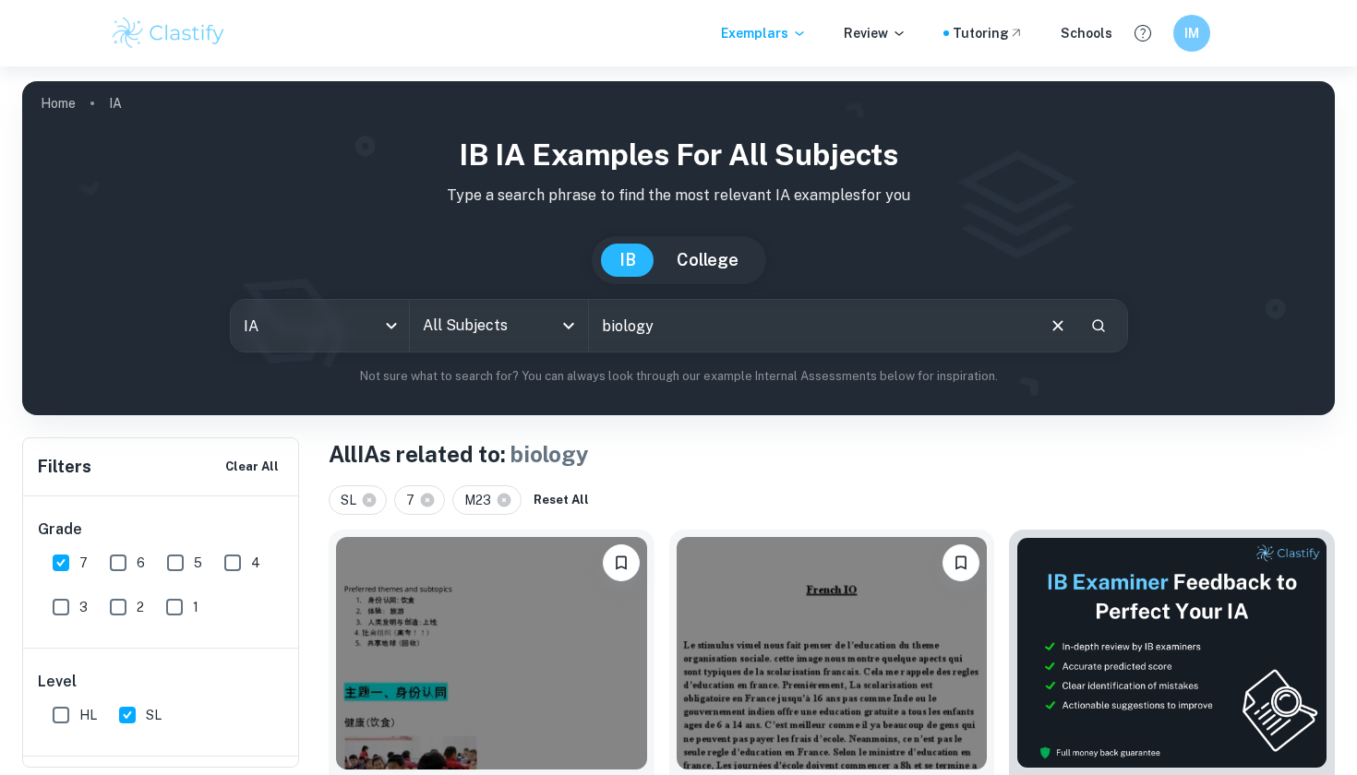
click at [699, 338] on input "biology" at bounding box center [811, 326] width 444 height 52
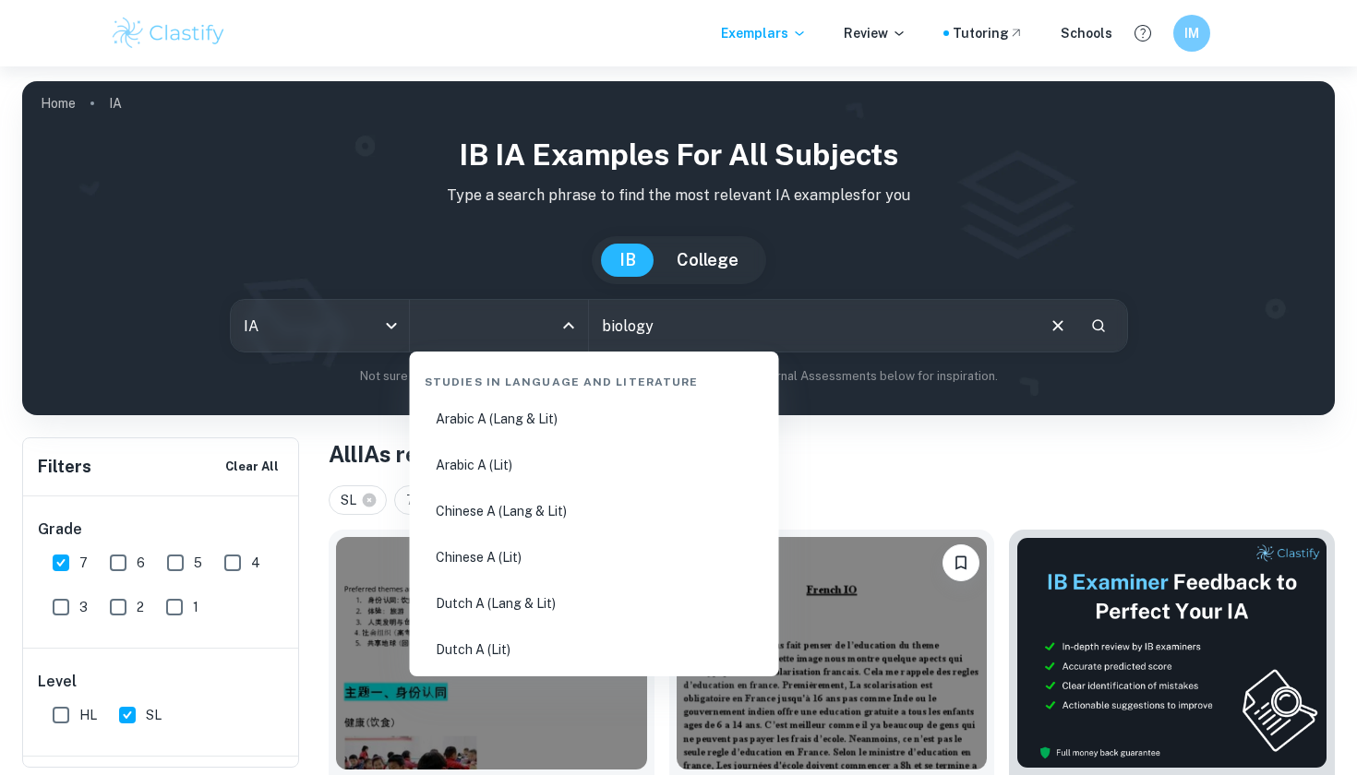
click at [521, 327] on input "All Subjects" at bounding box center [485, 325] width 134 height 35
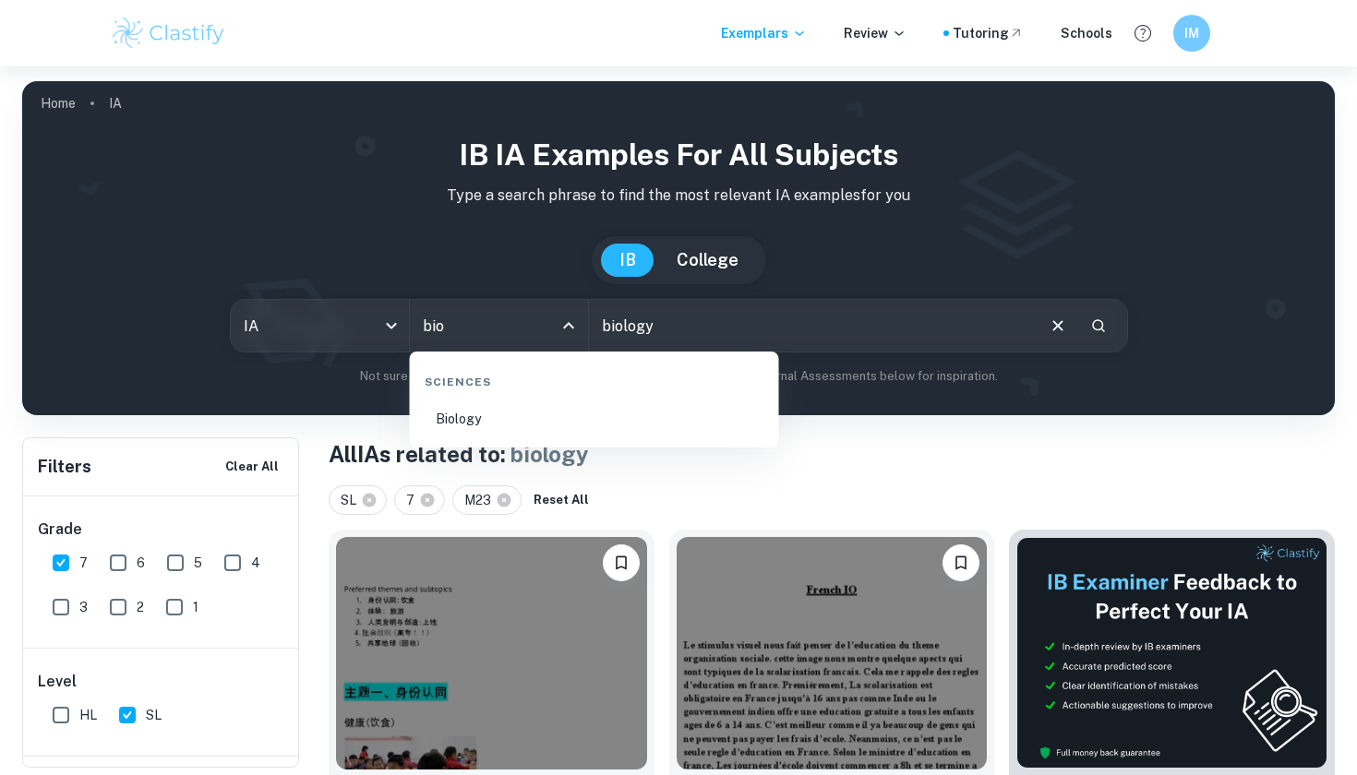
click at [486, 417] on li "Biology" at bounding box center [594, 419] width 354 height 42
type input "Biology"
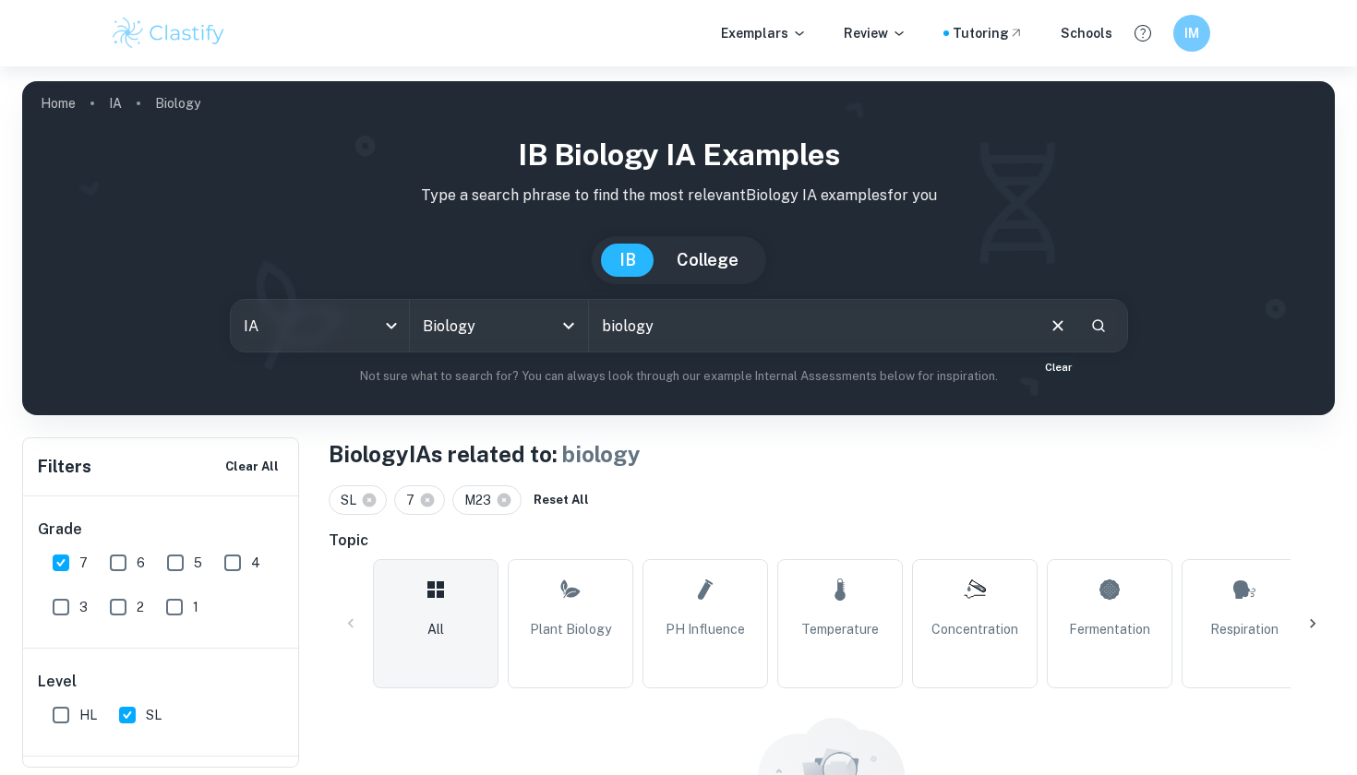
click at [1062, 325] on icon "Clear" at bounding box center [1058, 326] width 20 height 20
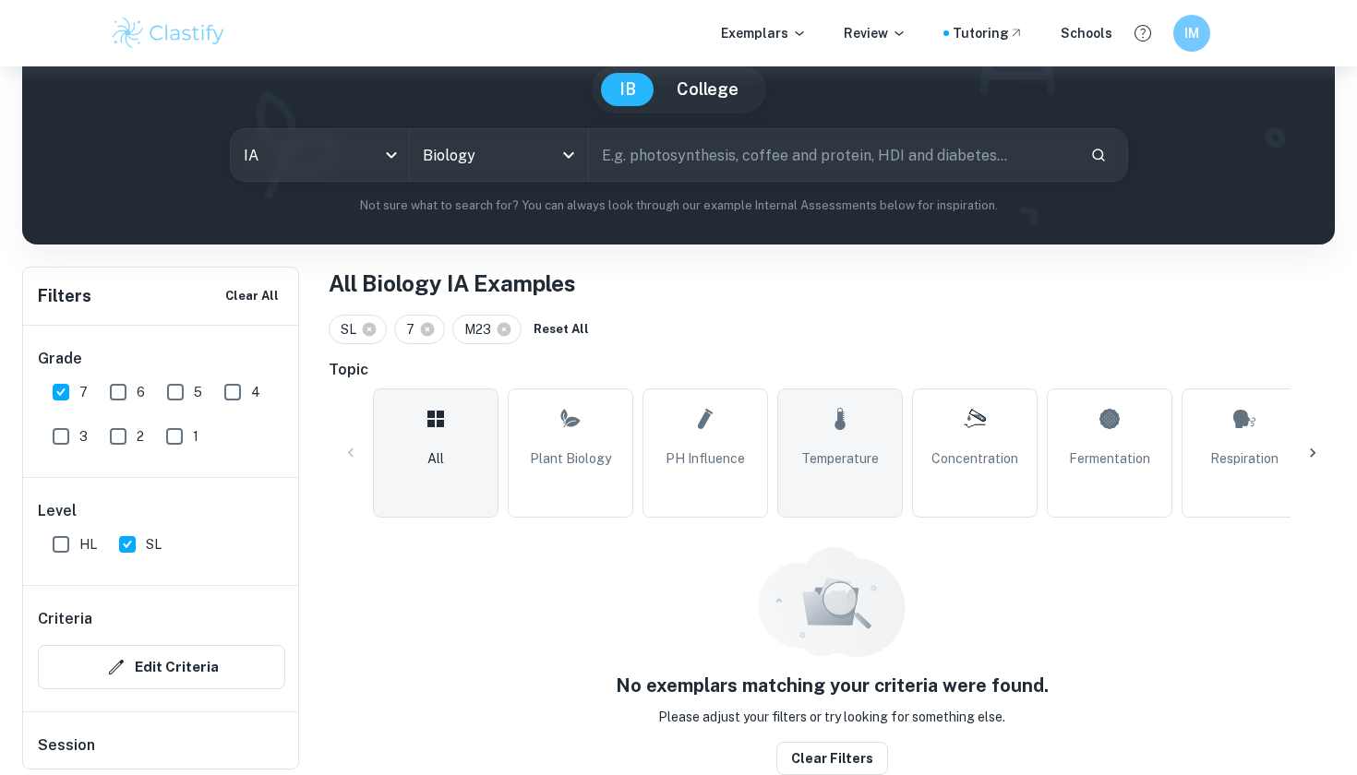
scroll to position [172, 0]
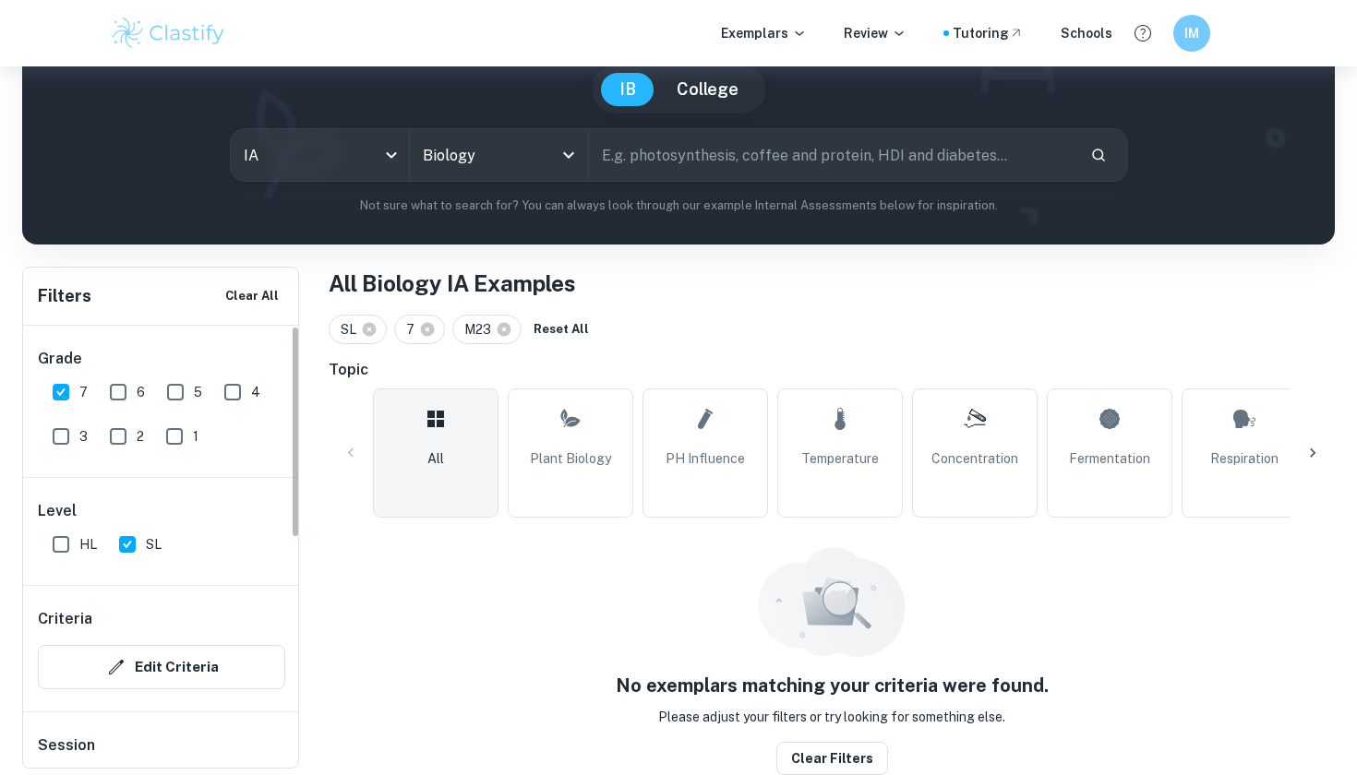
click at [138, 544] on input "SL" at bounding box center [127, 544] width 37 height 37
checkbox input "false"
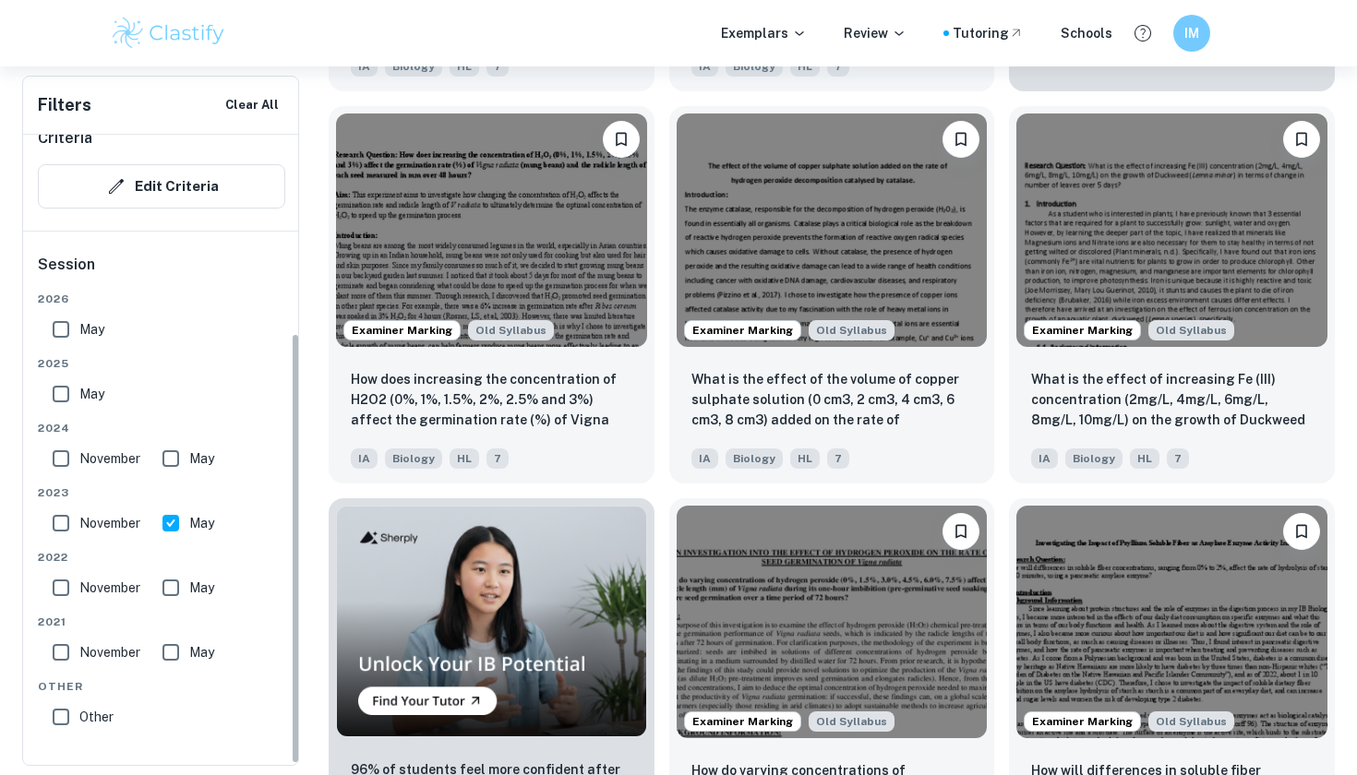
scroll to position [1029, 0]
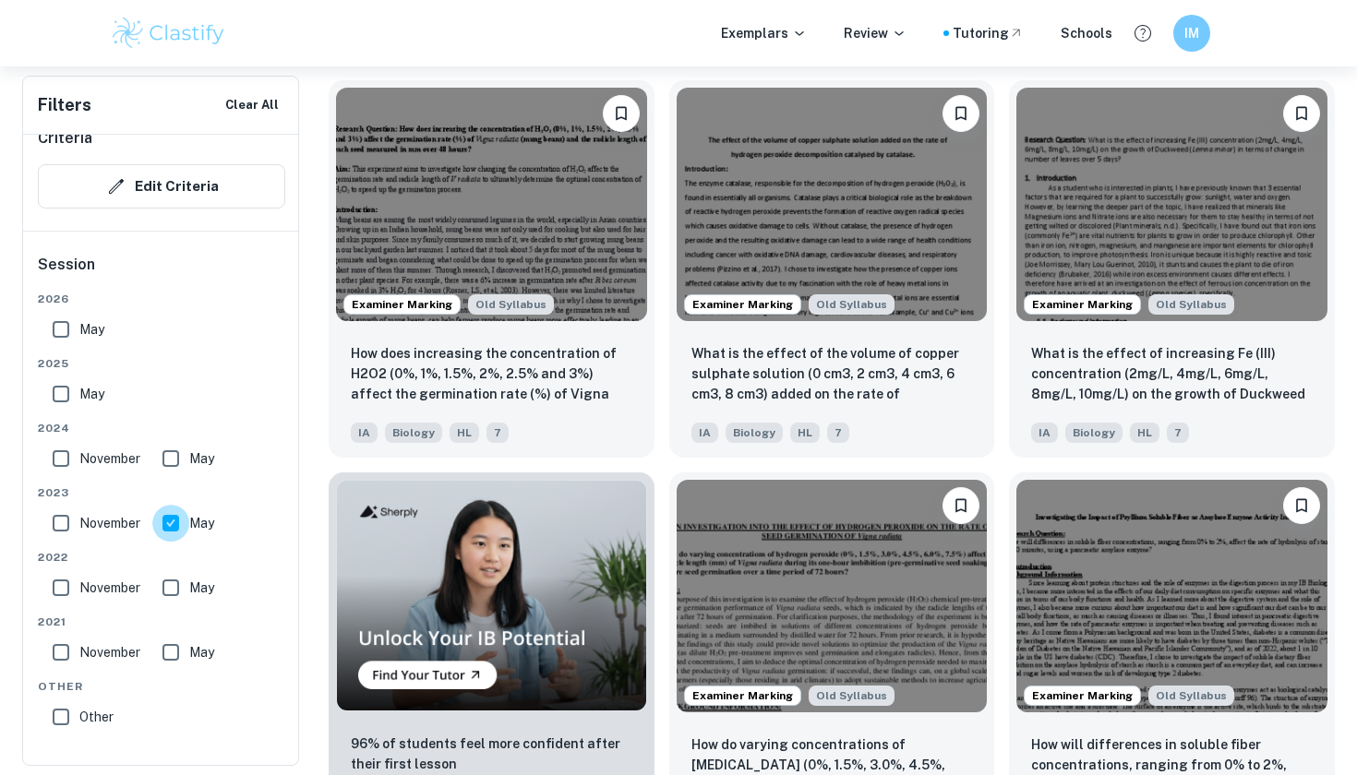
click at [178, 519] on input "May" at bounding box center [170, 523] width 37 height 37
checkbox input "false"
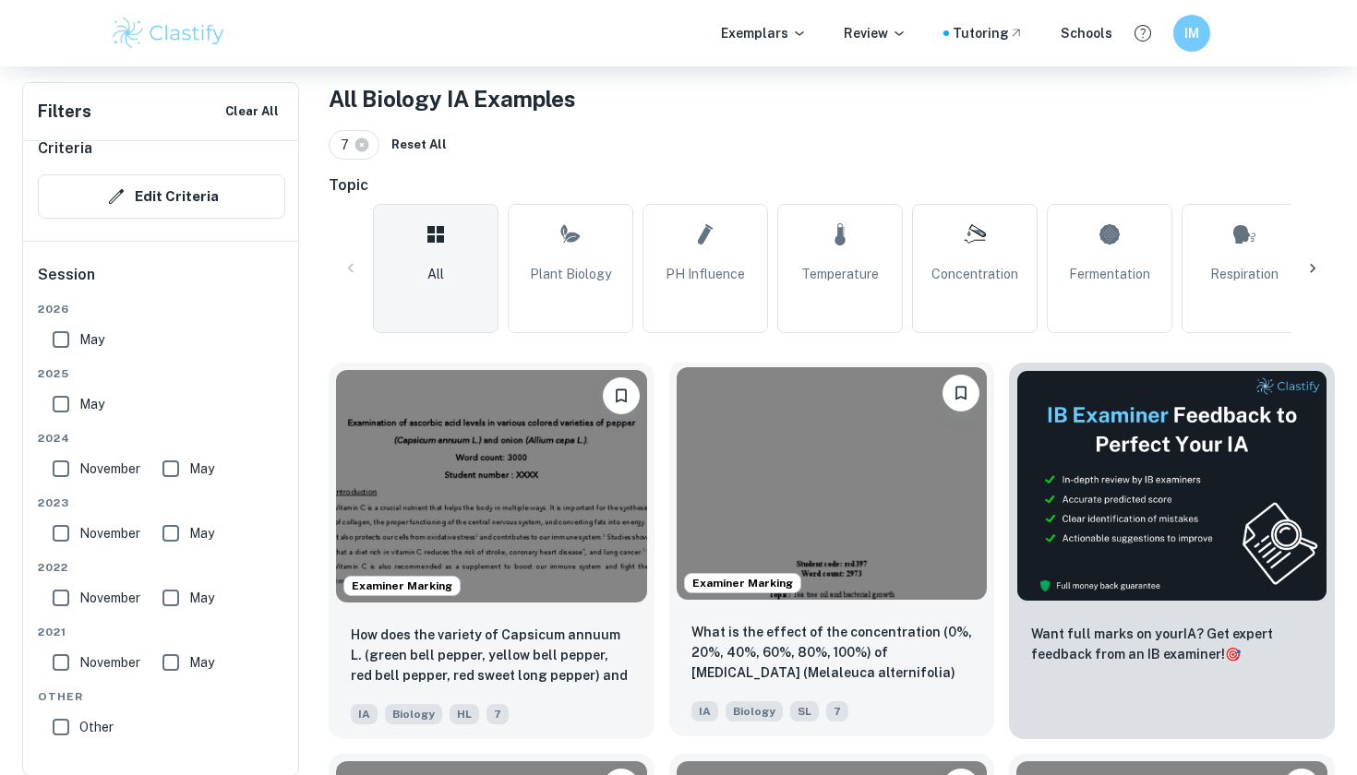
scroll to position [284, 0]
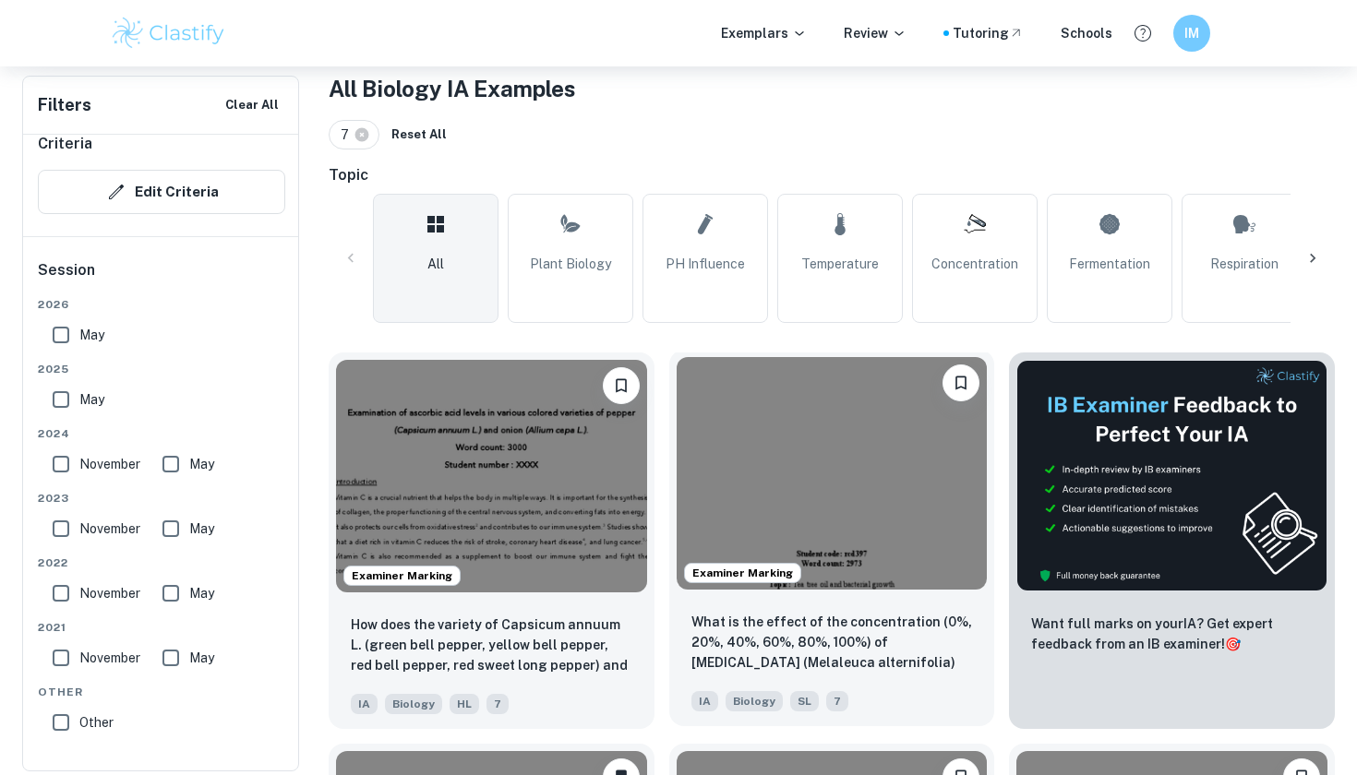
click at [782, 445] on img at bounding box center [831, 473] width 311 height 233
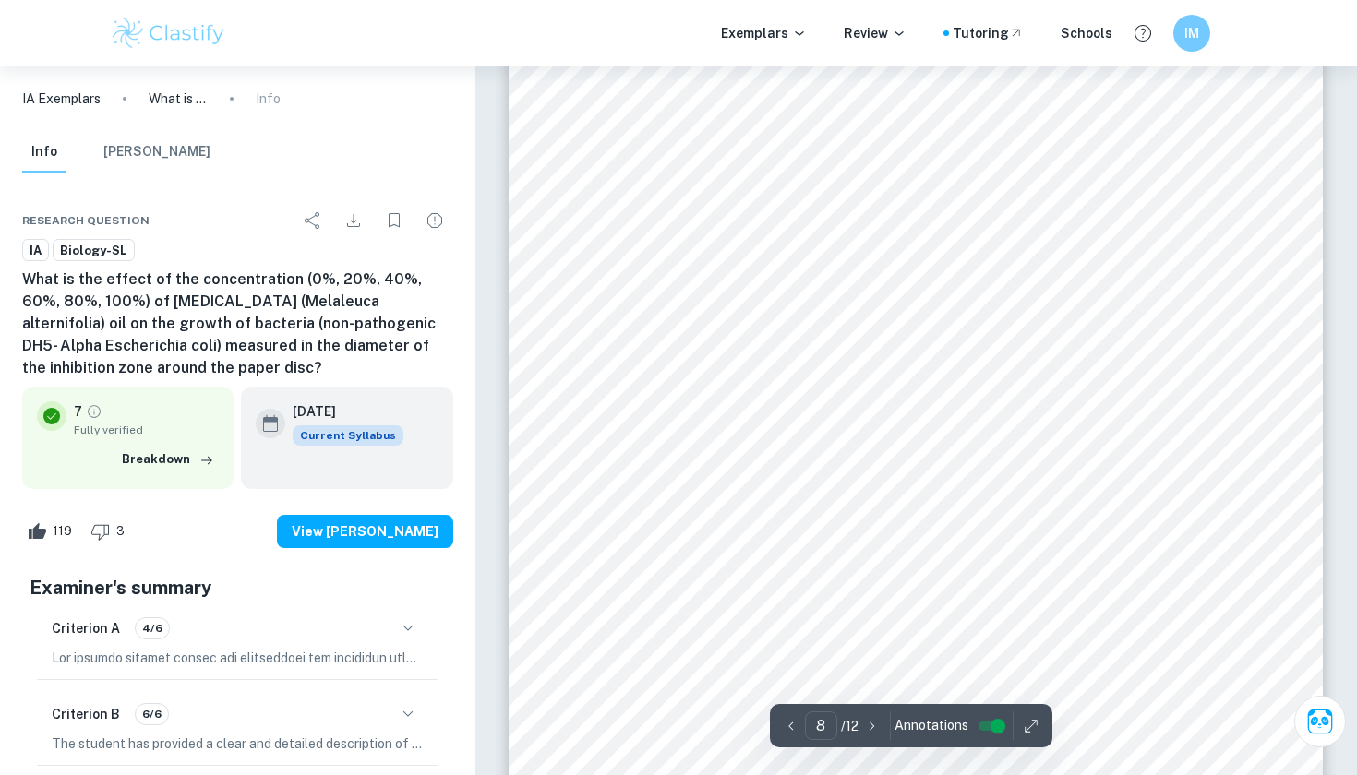
scroll to position [8487, 0]
click at [290, 2] on div "Exemplars Review Tutoring Schools IM" at bounding box center [678, 33] width 1357 height 66
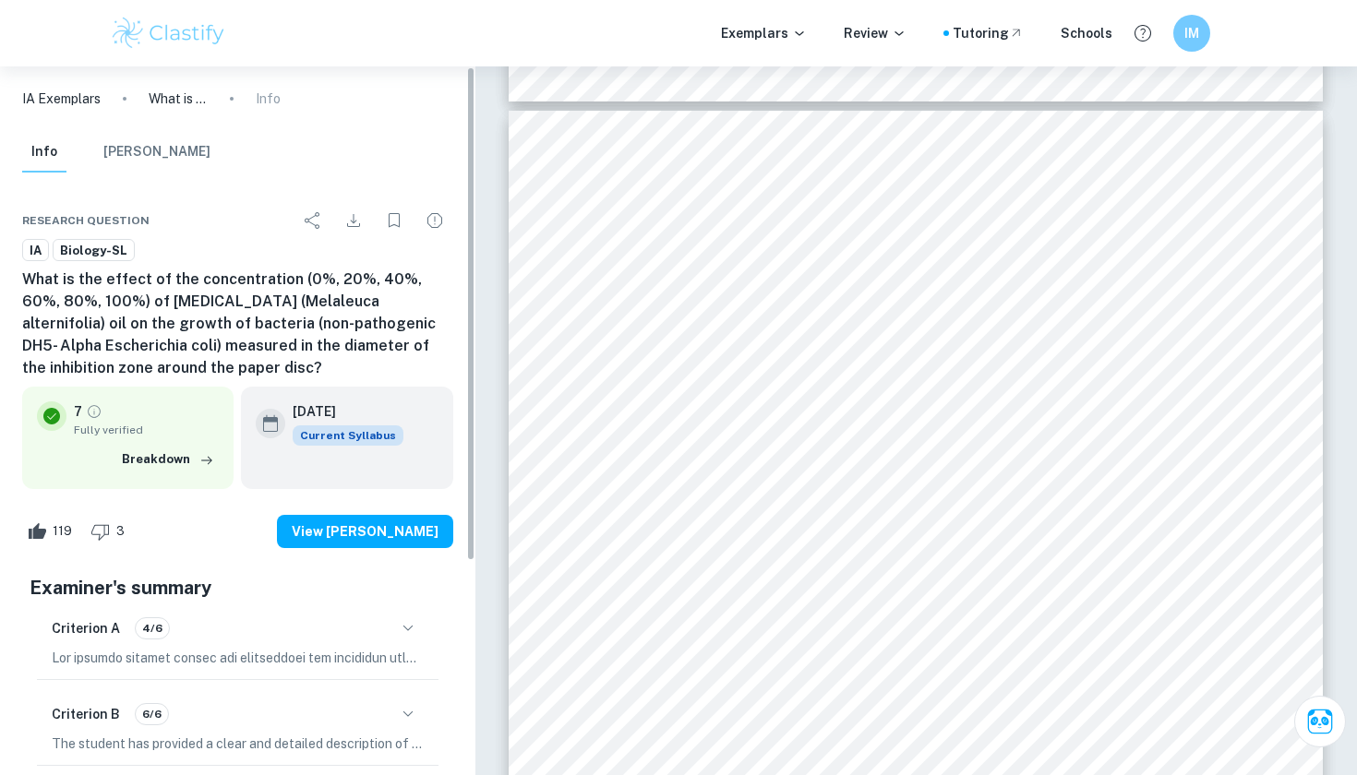
click at [92, 6] on div "Exemplars Review Tutoring Schools IM" at bounding box center [678, 33] width 1357 height 66
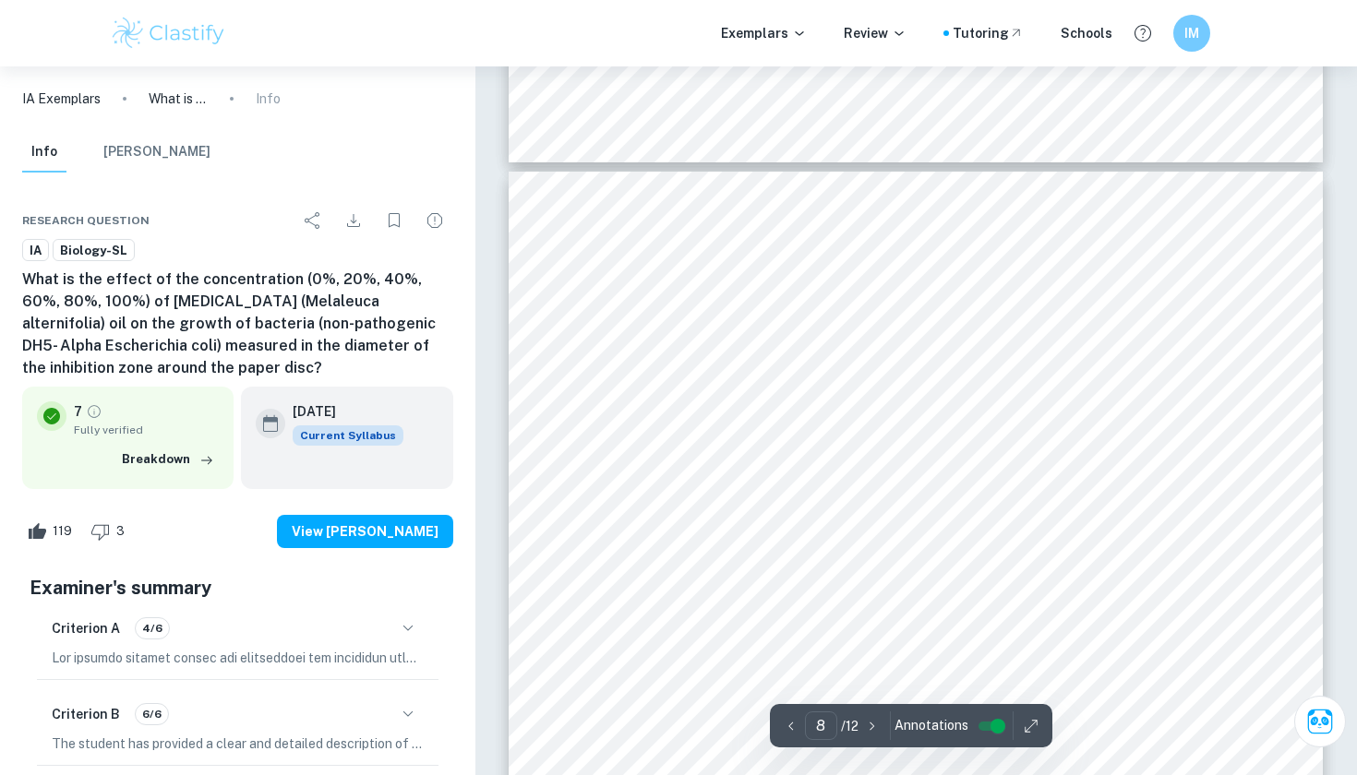
scroll to position [8215, 0]
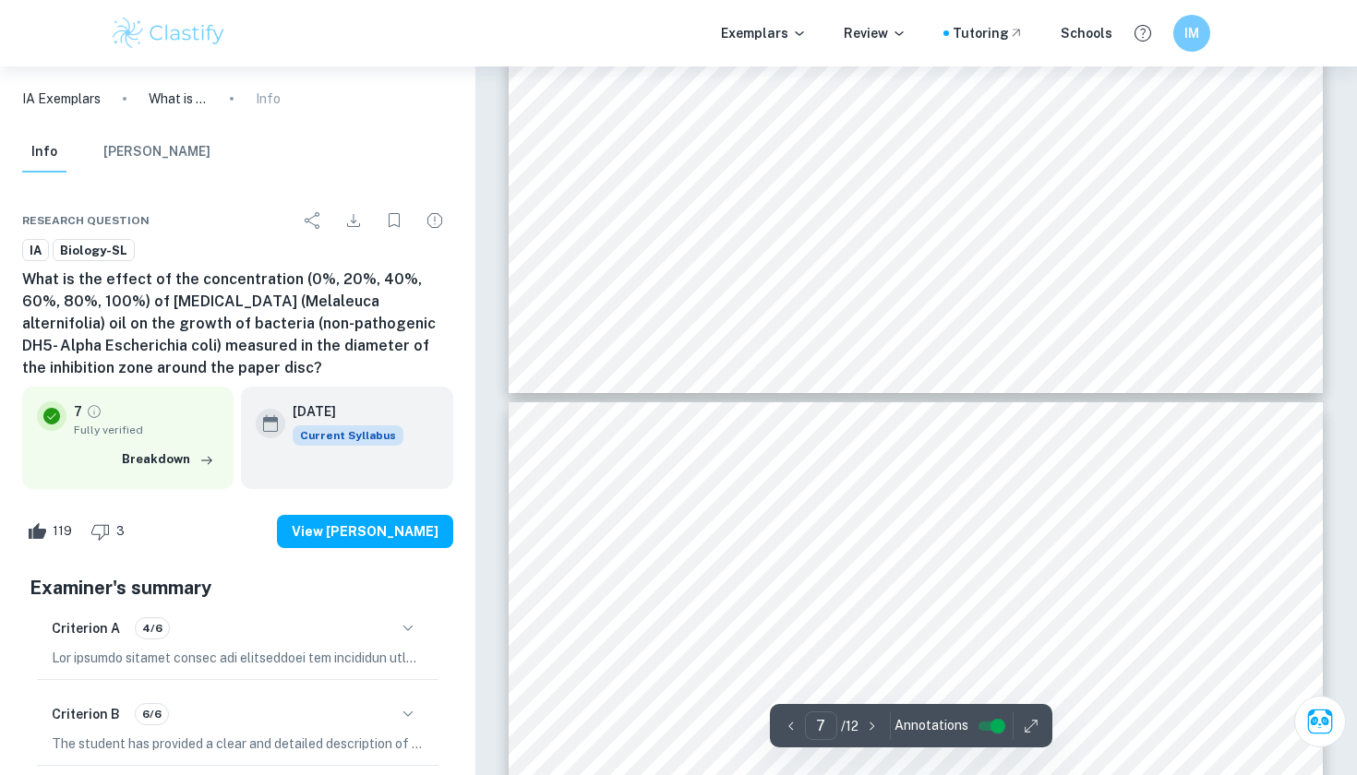
type input "8"
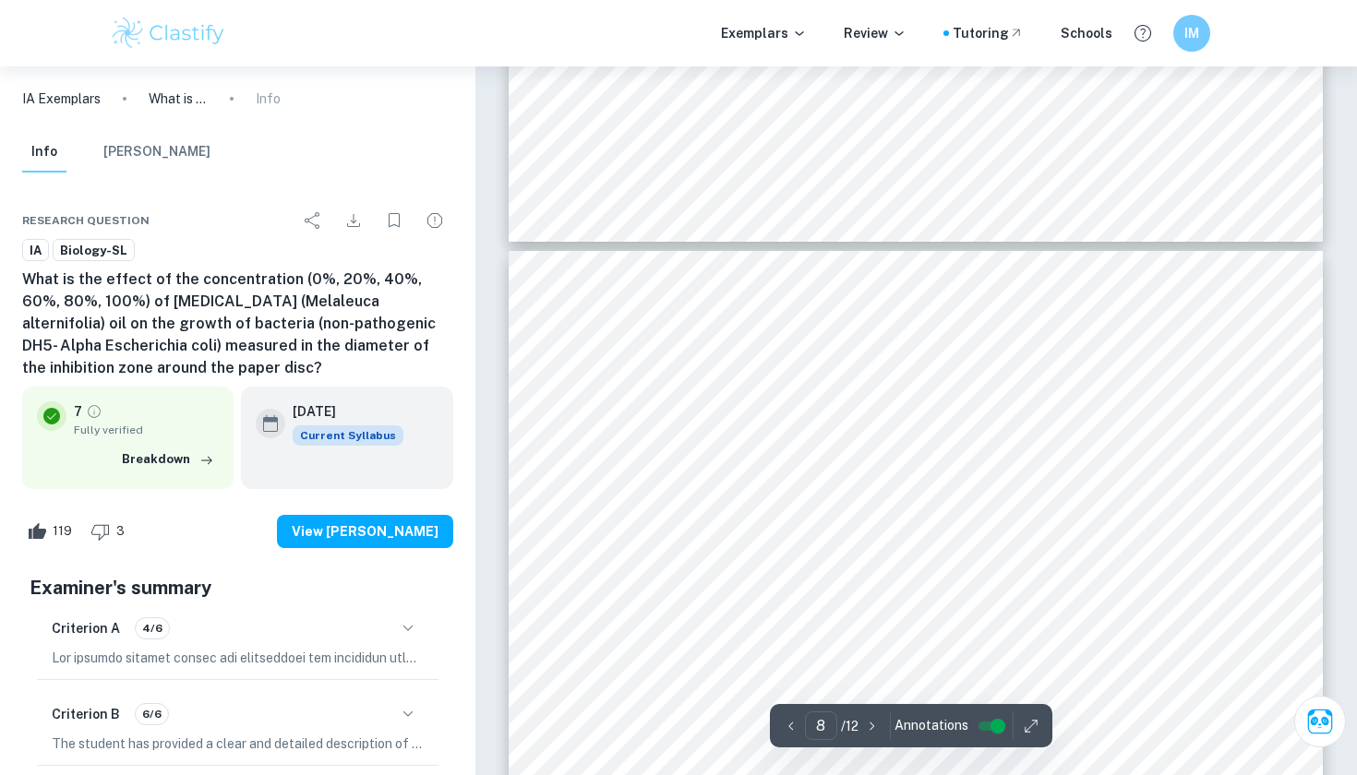
scroll to position [8108, 0]
